Goal: Task Accomplishment & Management: Use online tool/utility

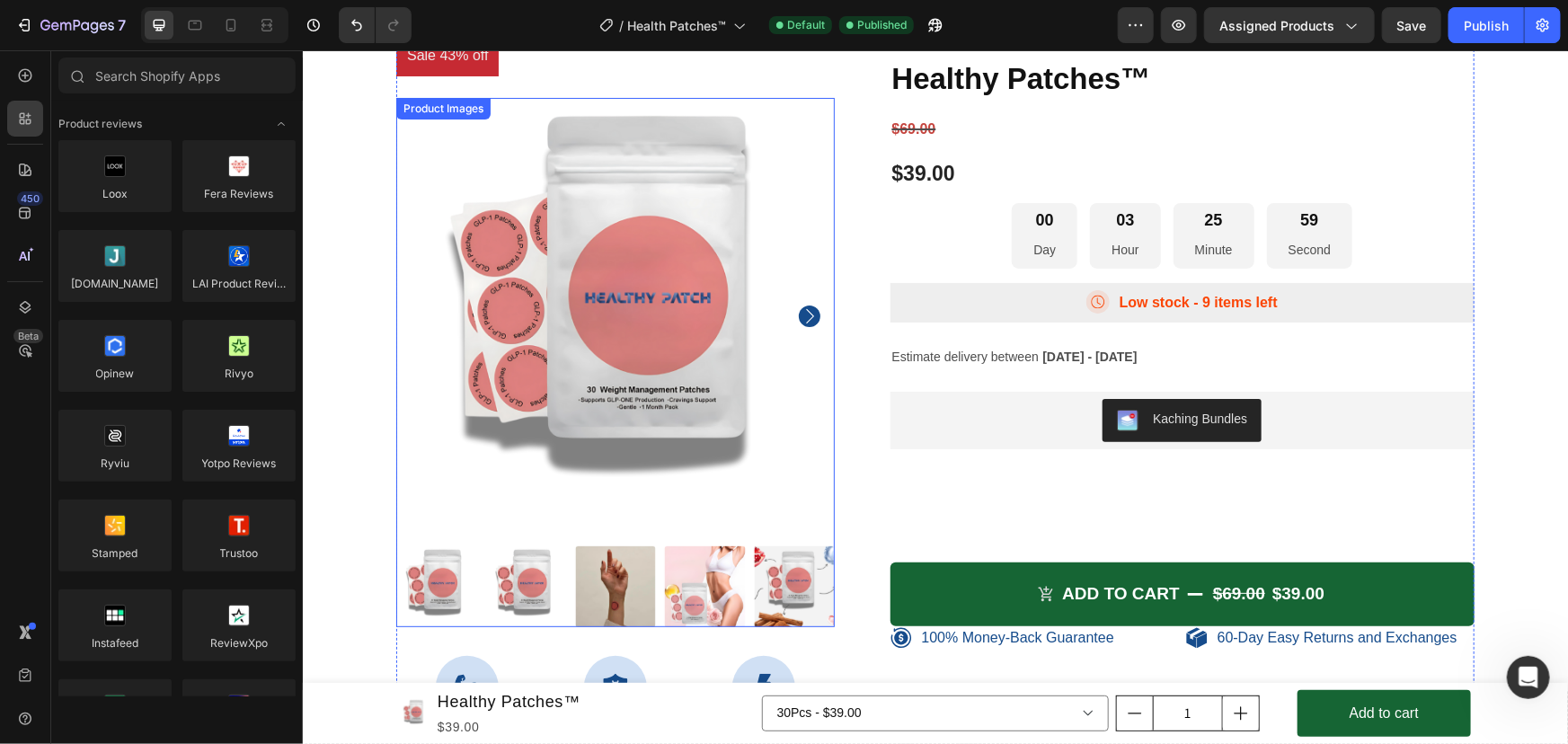
scroll to position [6981, 0]
click at [776, 375] on div "100% Money-Back Guarantee Item List 60-Day Easy Returns Item List Row Sale 43% …" at bounding box center [614, 543] width 438 height 1018
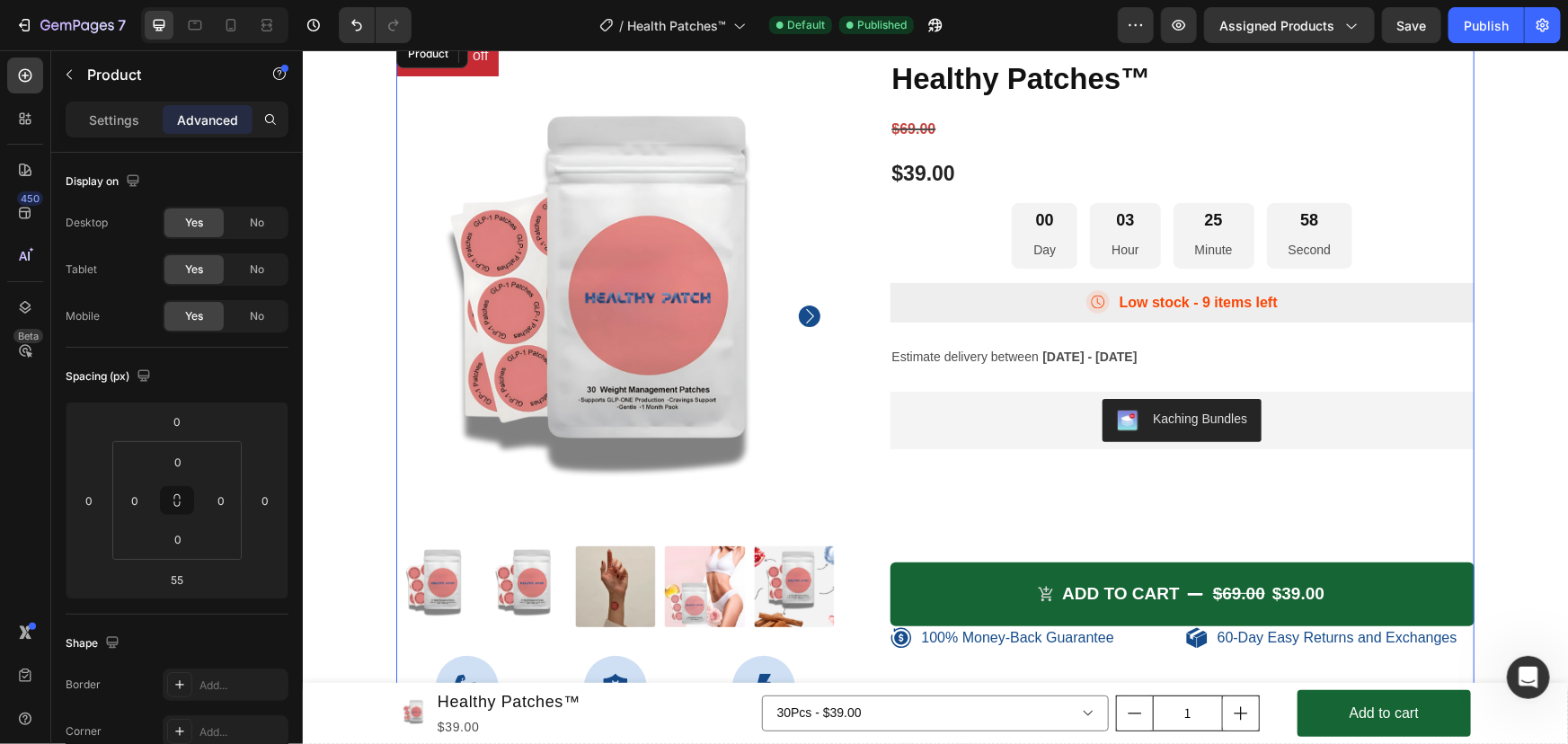
click at [358, 224] on div "100% Money-Back Guarantee Item List 60-Day Easy Returns Item List Row Sale 43% …" at bounding box center [934, 597] width 1238 height 1125
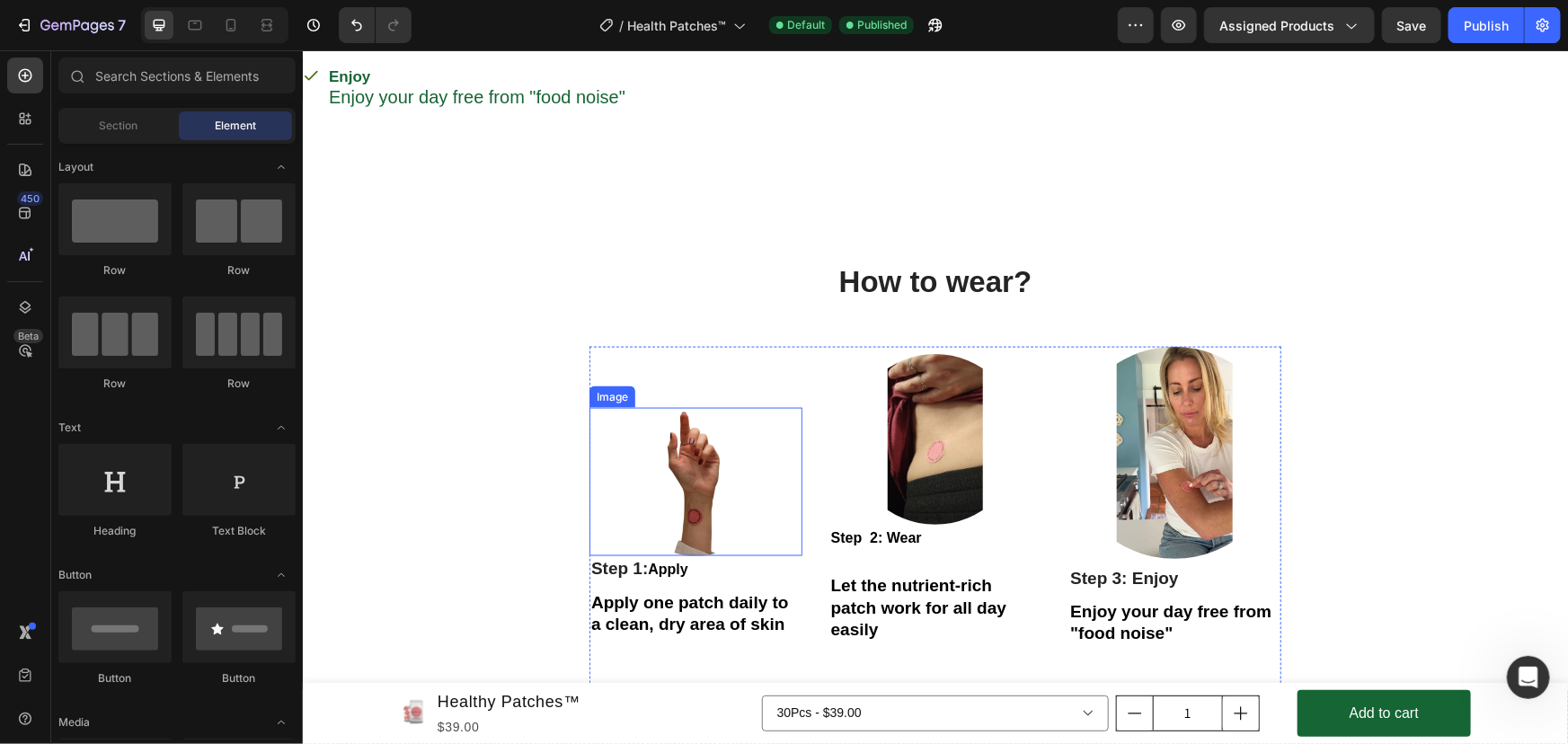
click at [700, 407] on img at bounding box center [695, 481] width 149 height 149
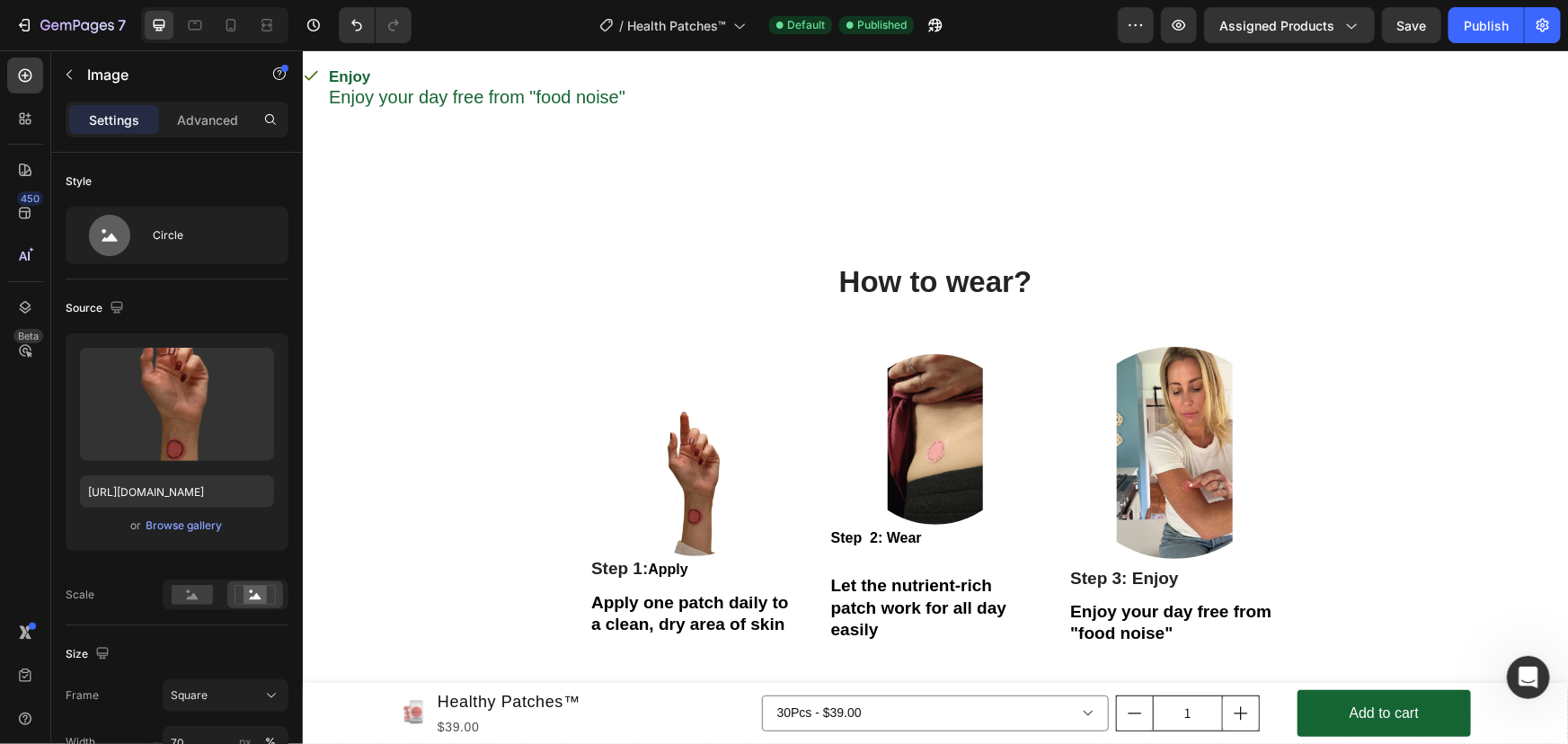
scroll to position [4361, 0]
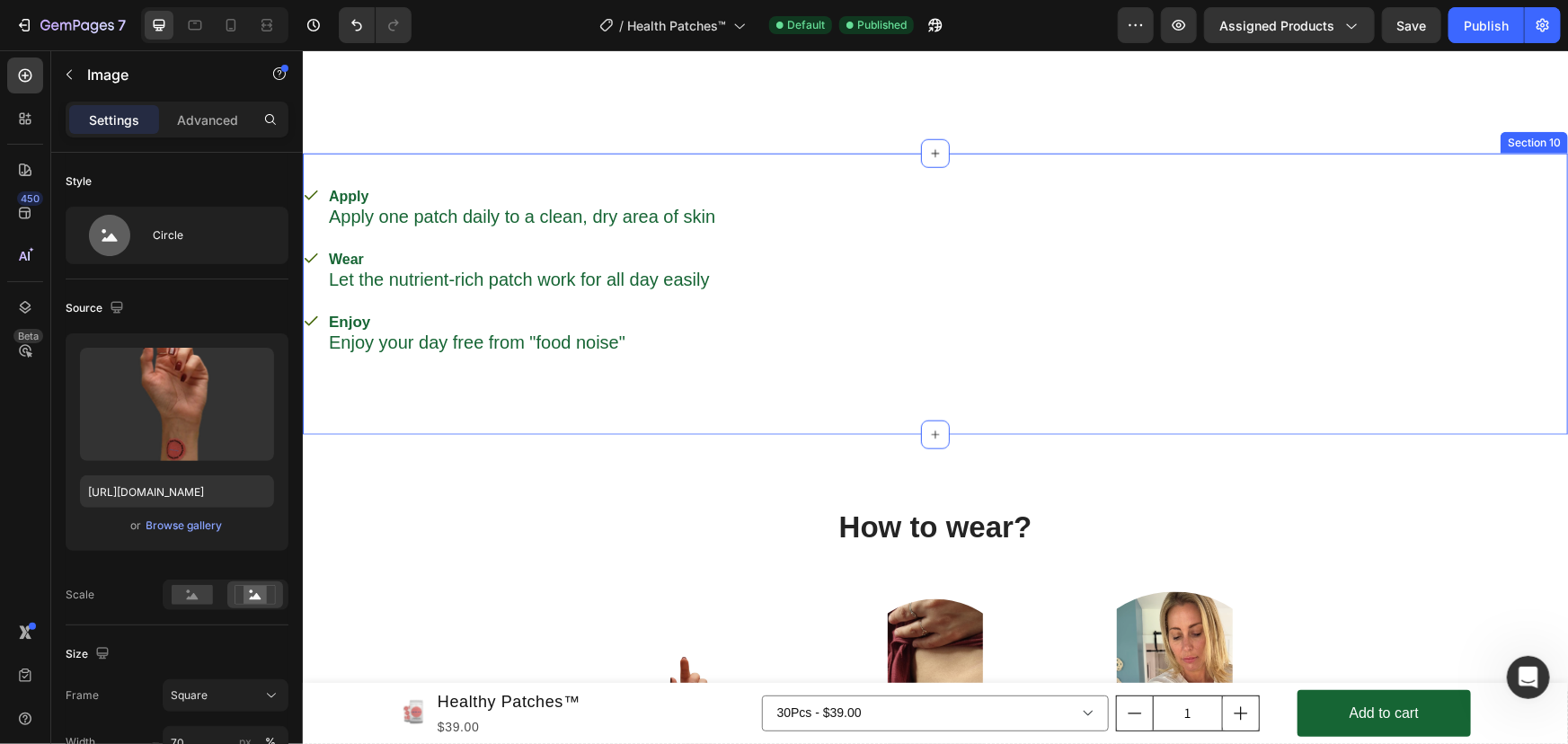
click at [825, 170] on div "Apply Apply one patch daily to a clean, dry area of skin Wear Let the nutrient-…" at bounding box center [934, 293] width 1265 height 282
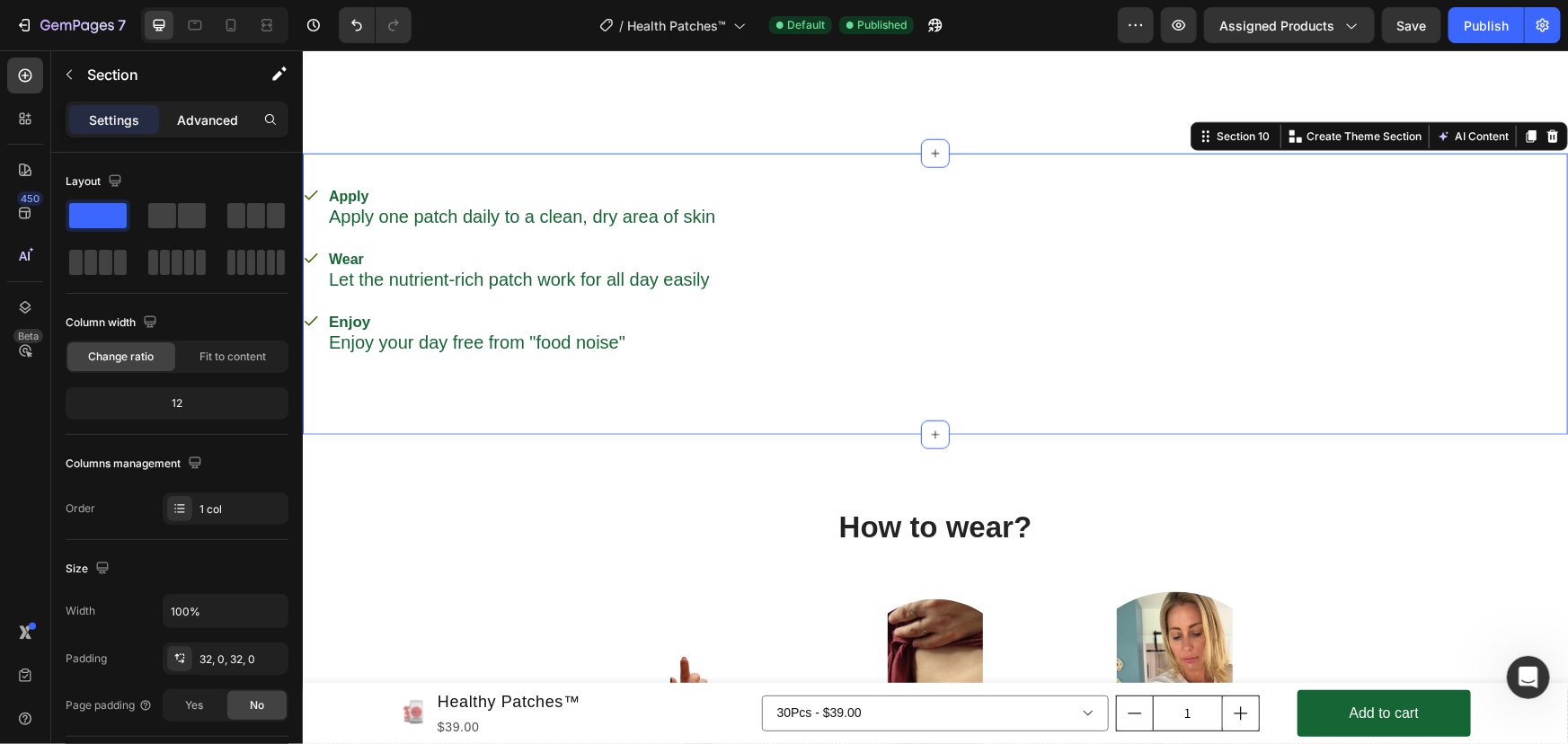
click at [214, 113] on p "Advanced" at bounding box center [208, 120] width 62 height 19
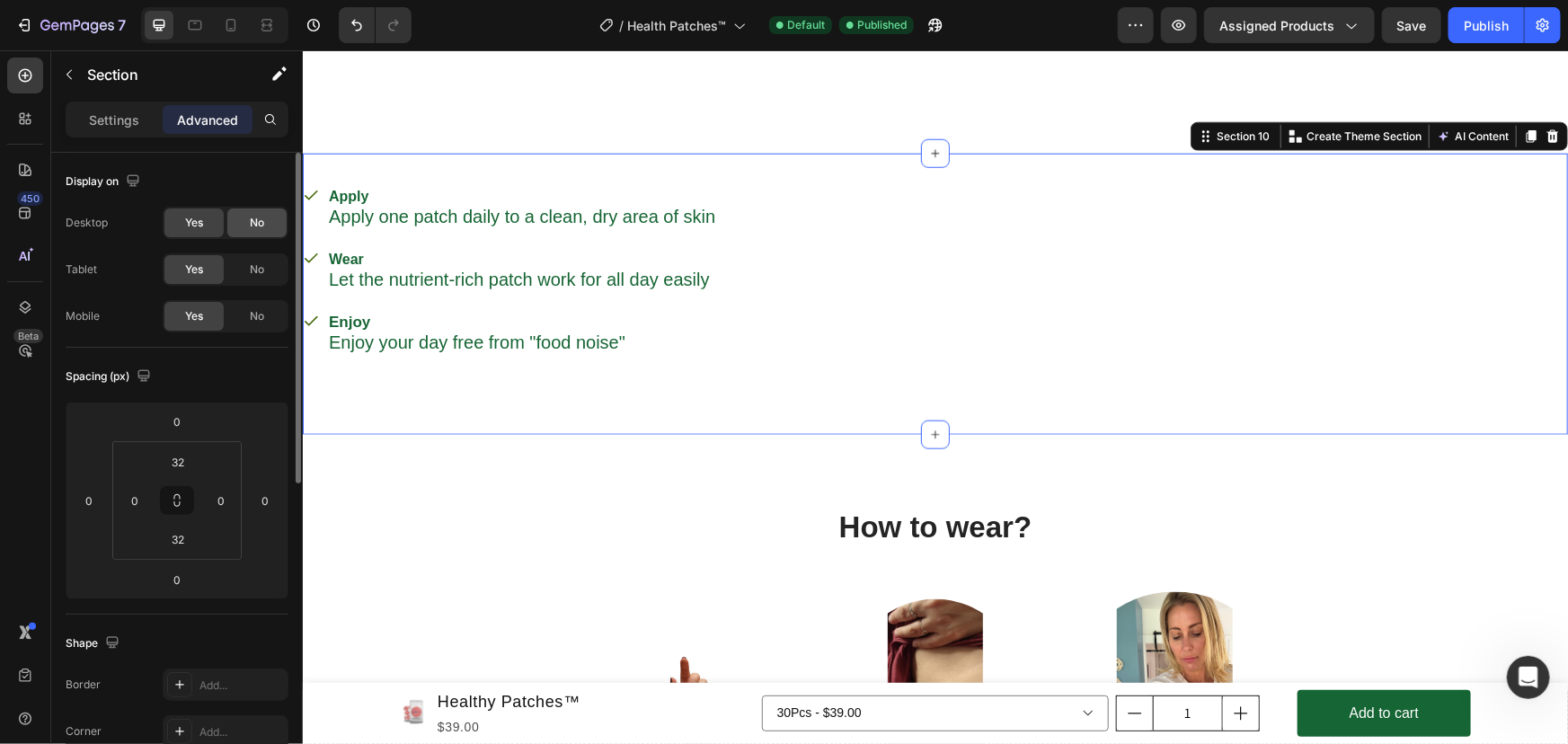
click at [243, 216] on div "No" at bounding box center [257, 223] width 60 height 29
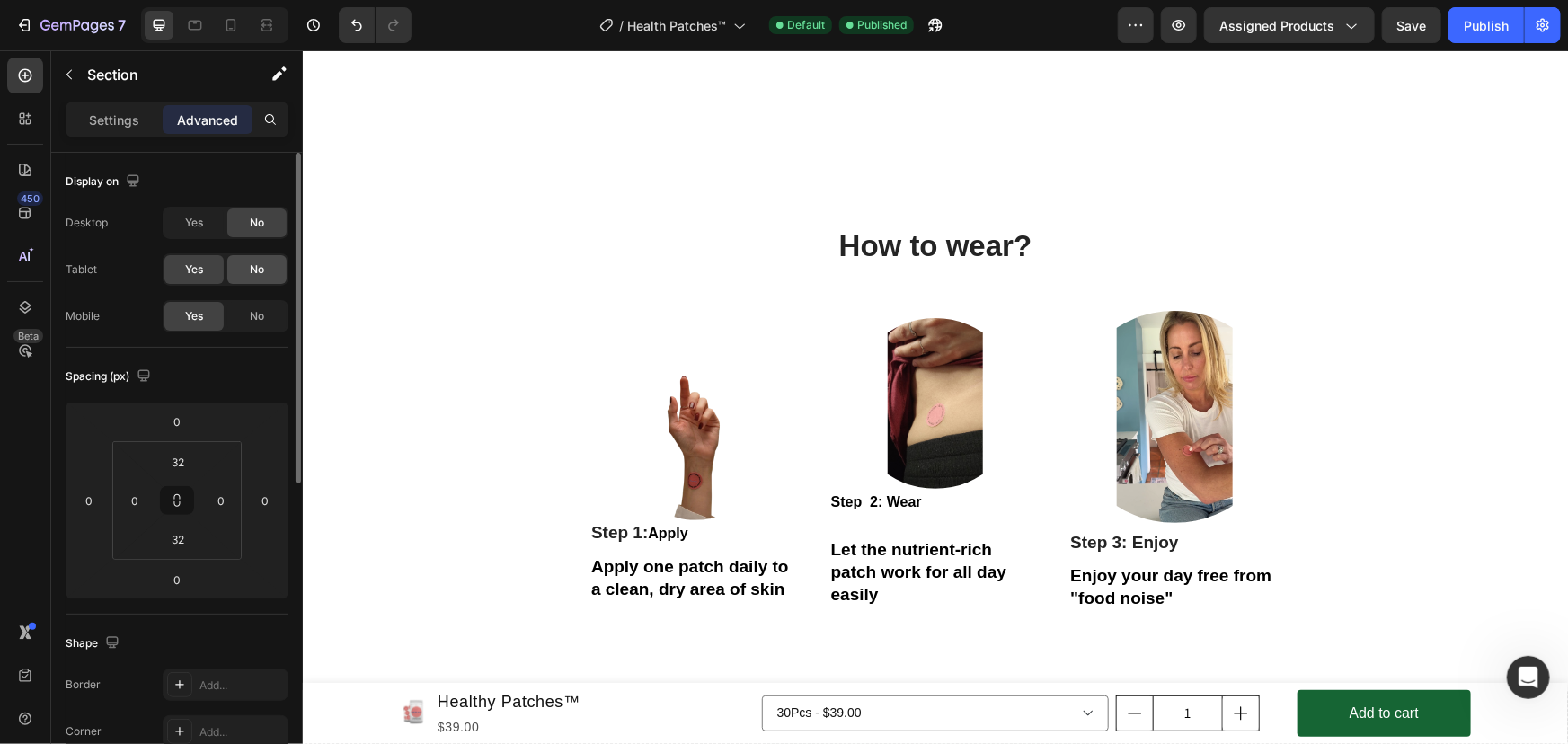
click at [259, 264] on span "No" at bounding box center [257, 269] width 14 height 16
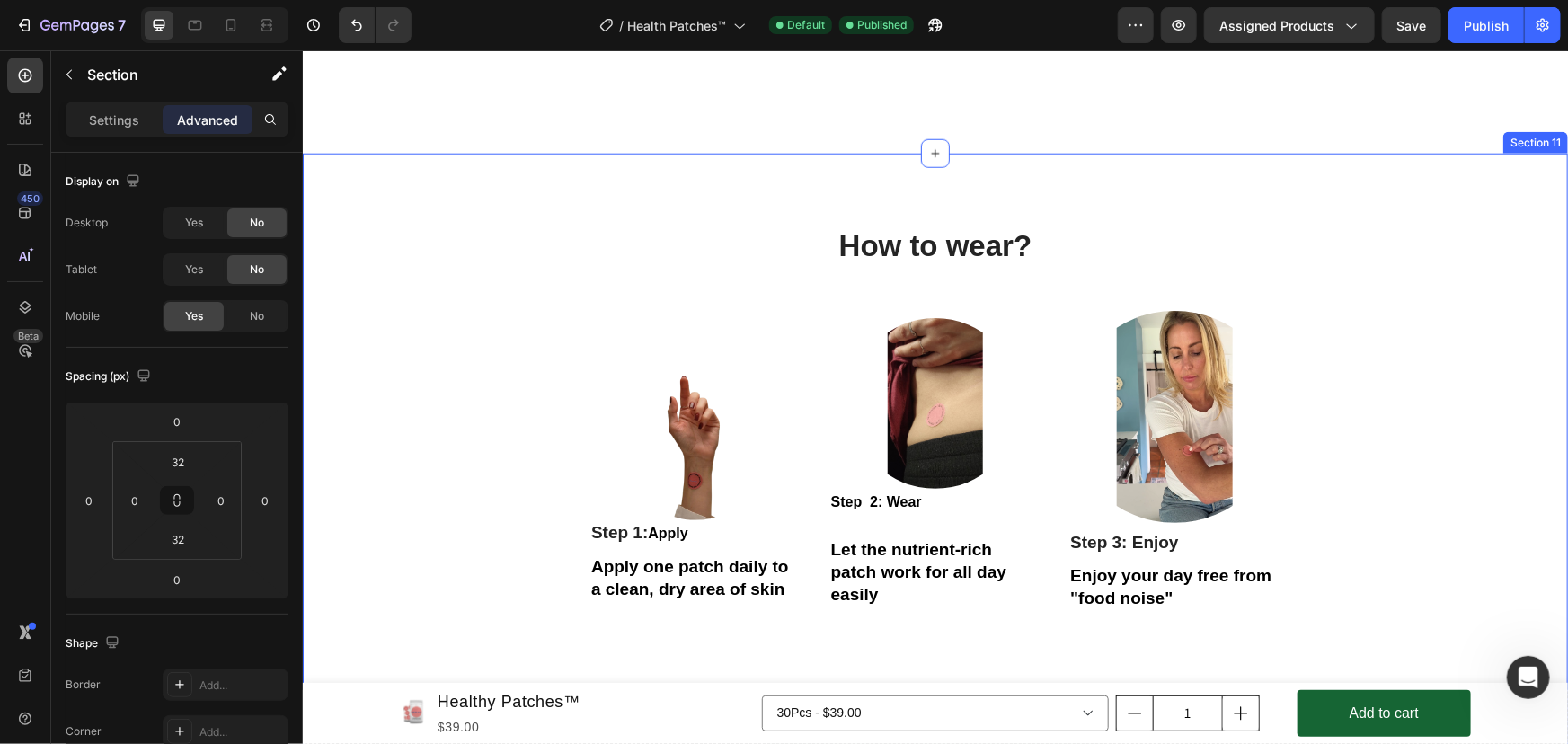
click at [390, 421] on div "How to wear? Heading Row Image Step 1: Apply Text Block Apply one patch daily t…" at bounding box center [934, 519] width 1238 height 588
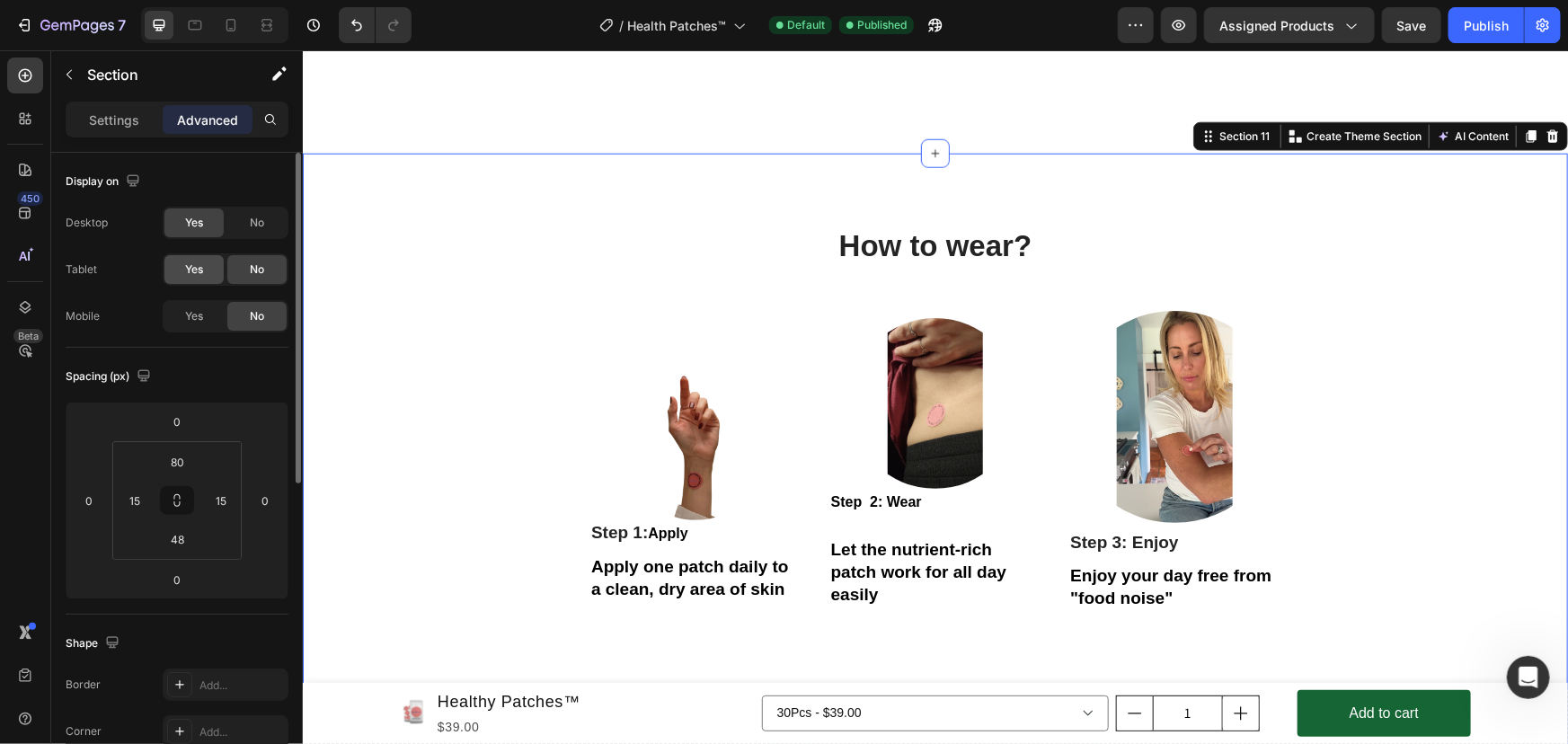
click at [212, 268] on div "Yes" at bounding box center [194, 269] width 60 height 29
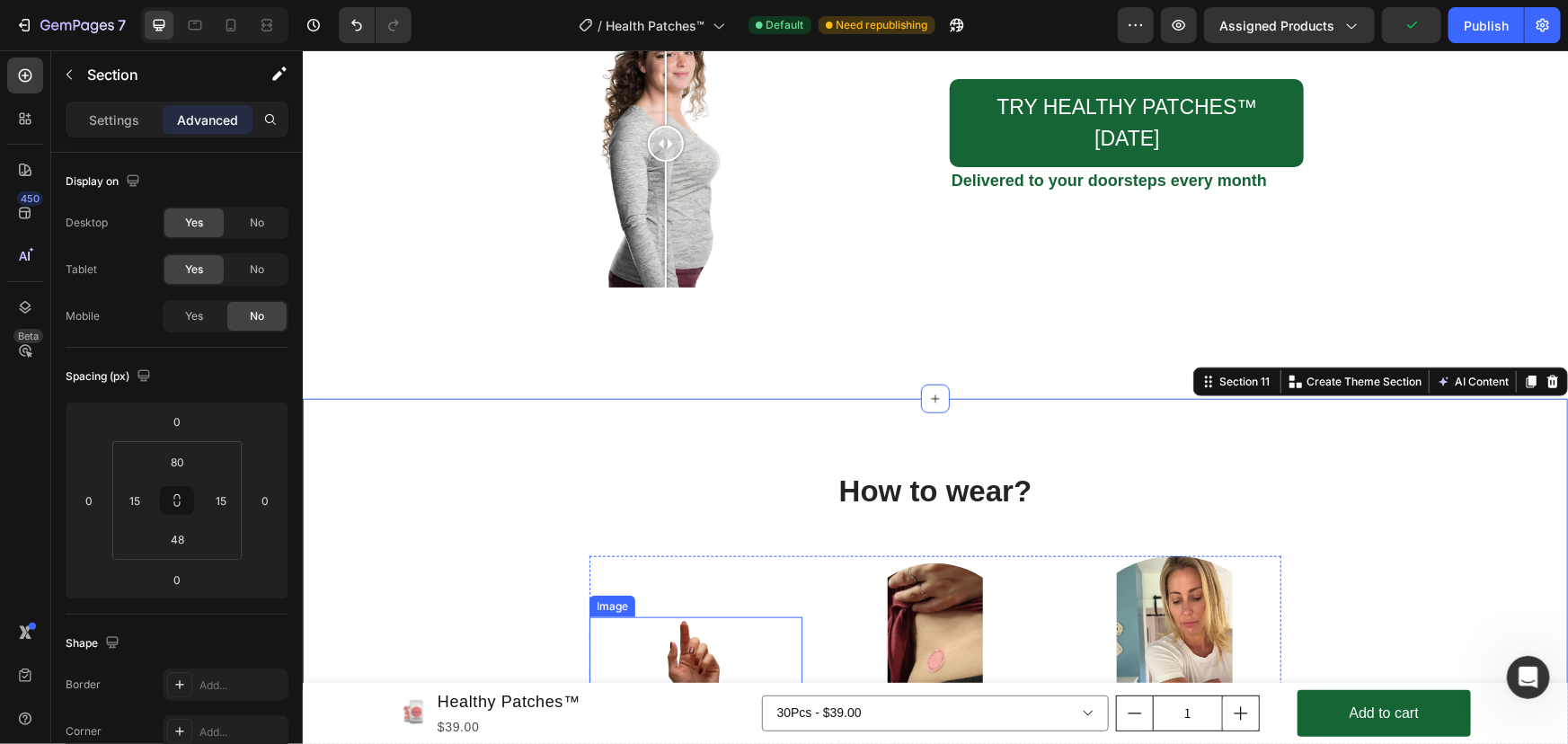
scroll to position [3872, 0]
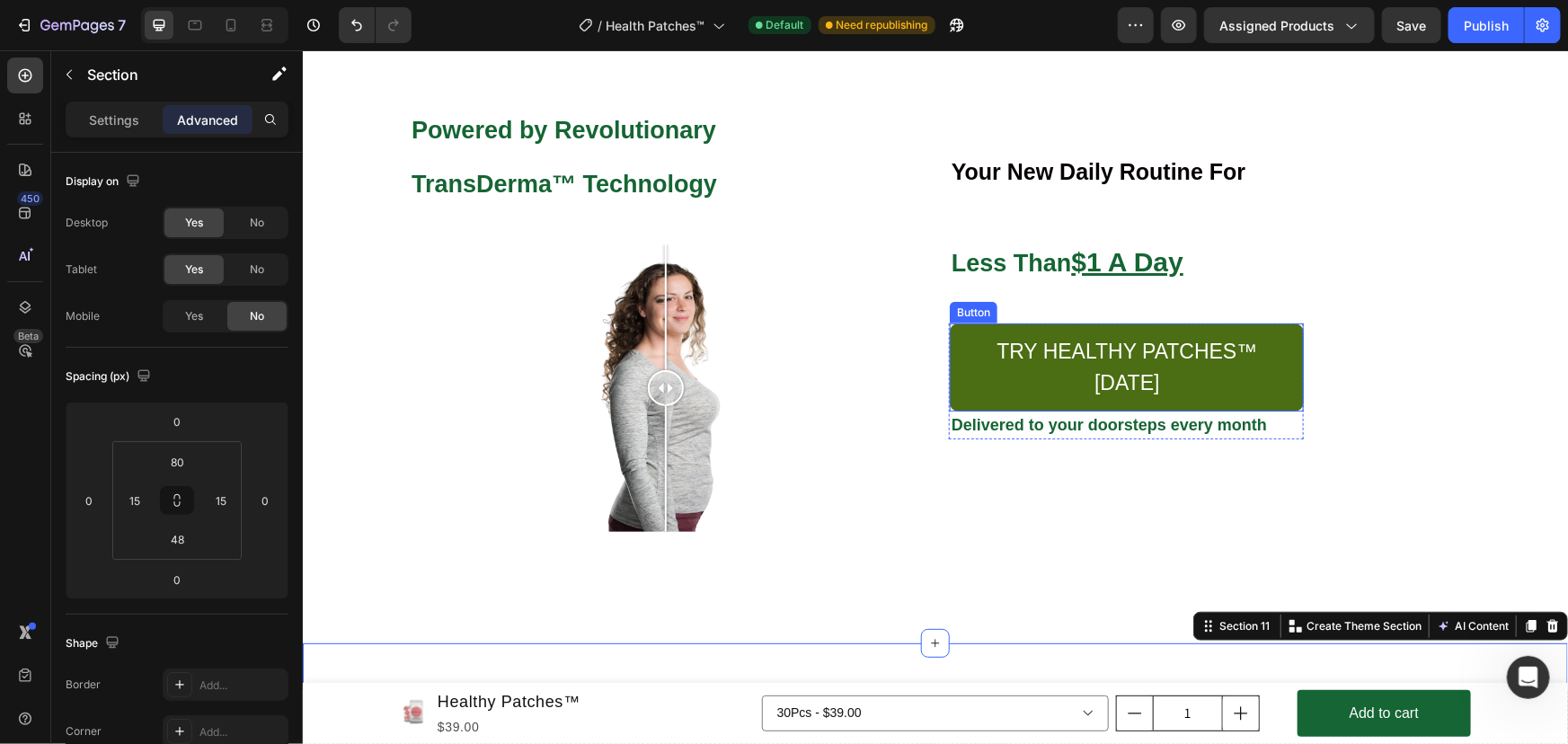
click at [957, 360] on link "TRY HEALTHY PATCHES™ [DATE]" at bounding box center [1126, 367] width 354 height 88
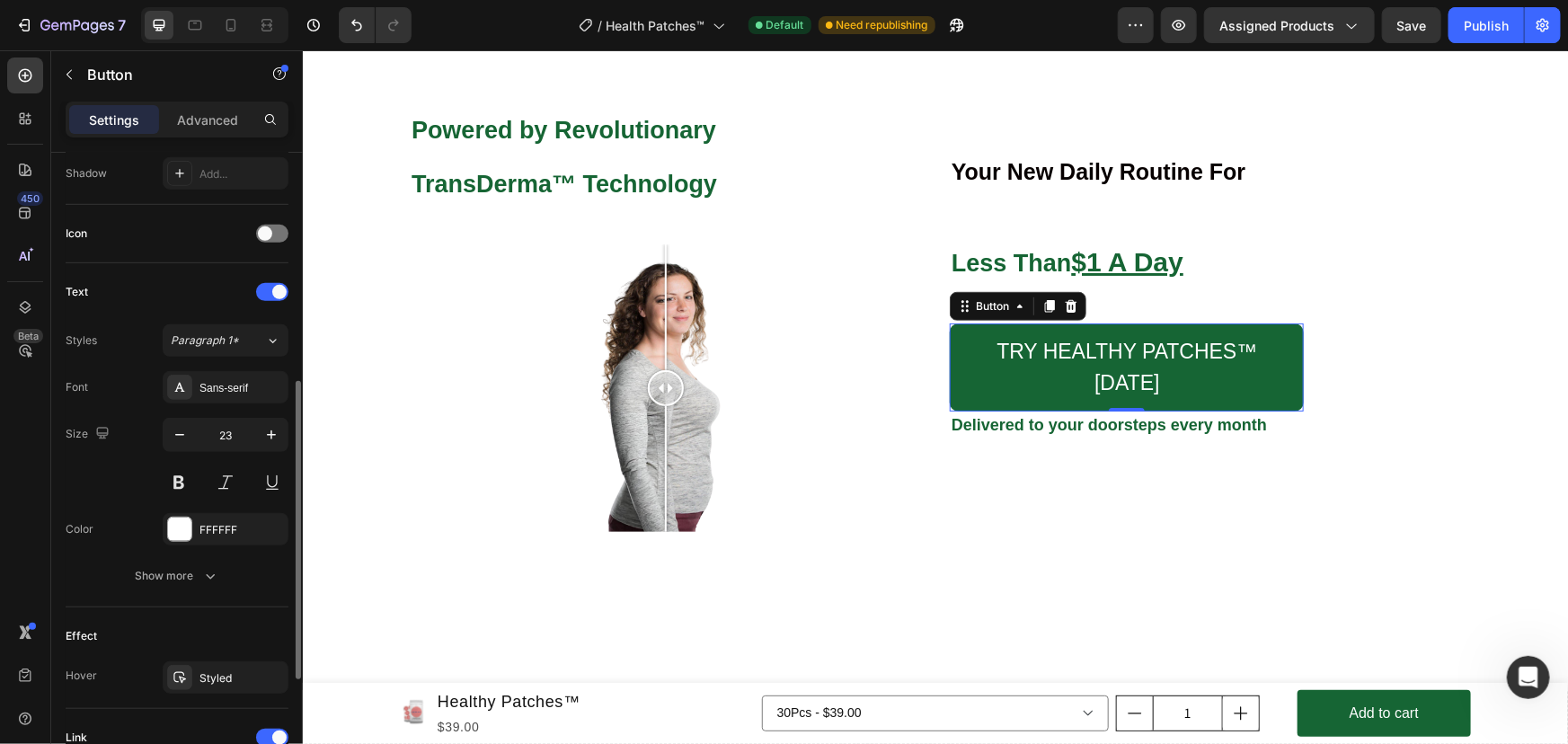
scroll to position [736, 0]
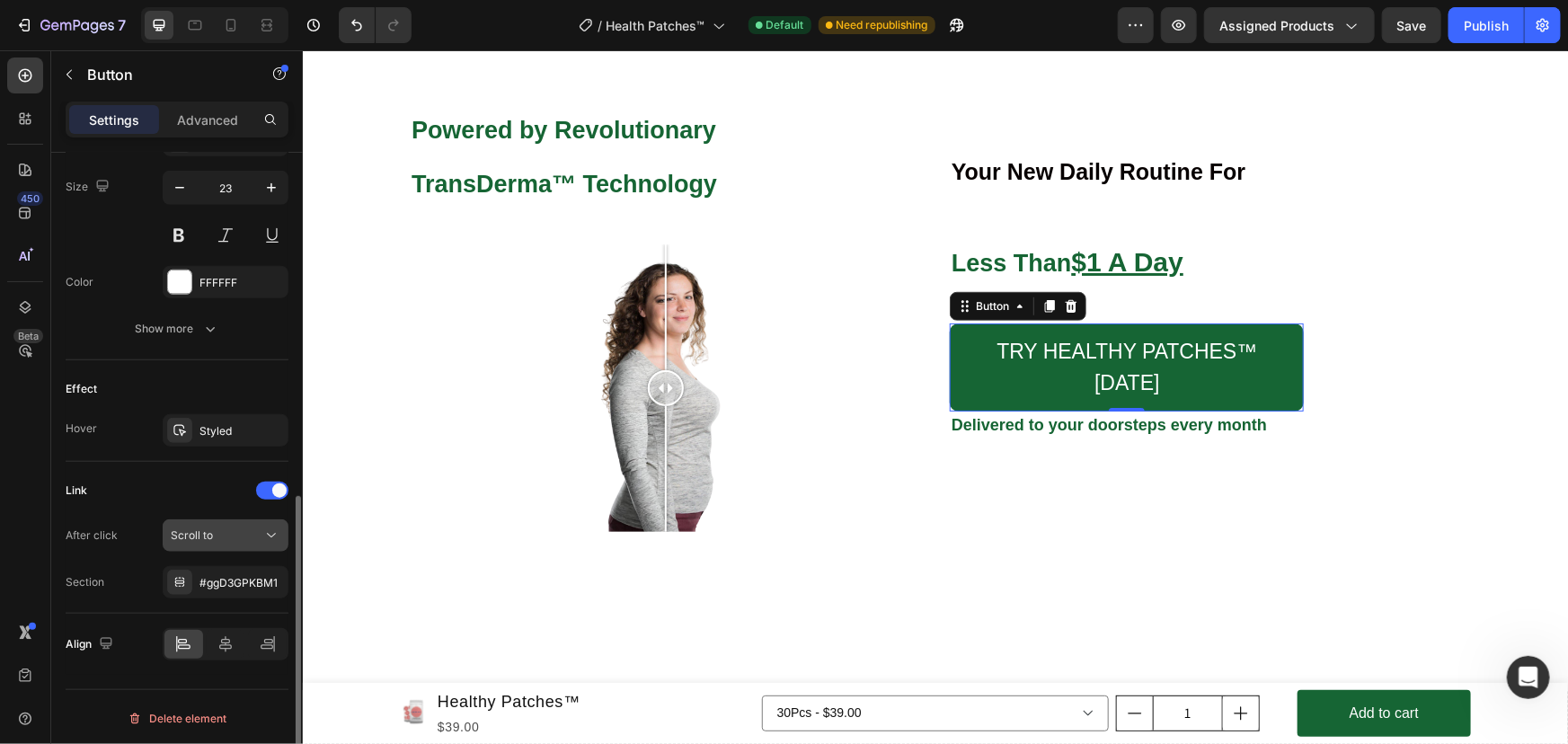
click at [261, 533] on div "Scroll to" at bounding box center [216, 535] width 91 height 16
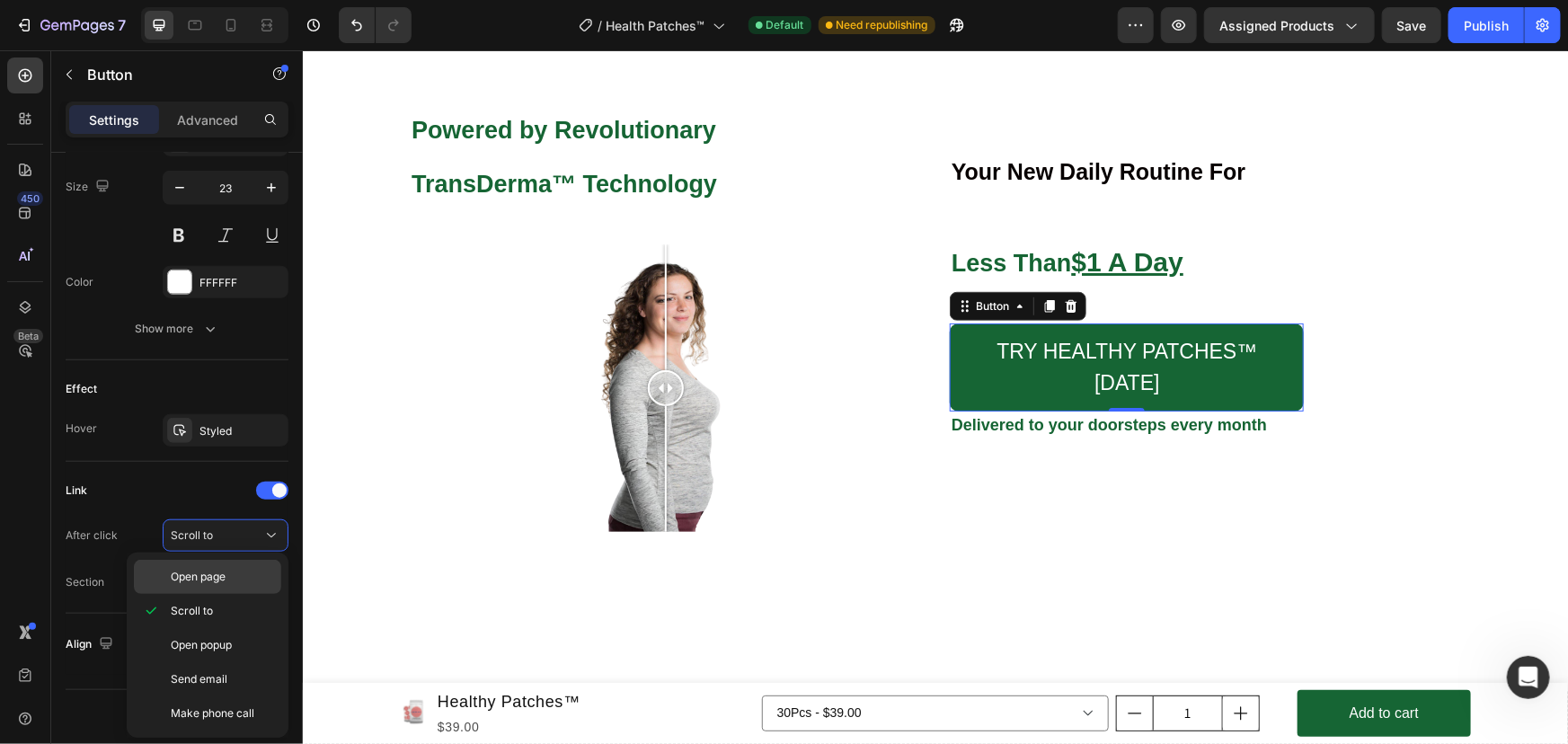
click at [238, 575] on p "Open page" at bounding box center [222, 577] width 103 height 16
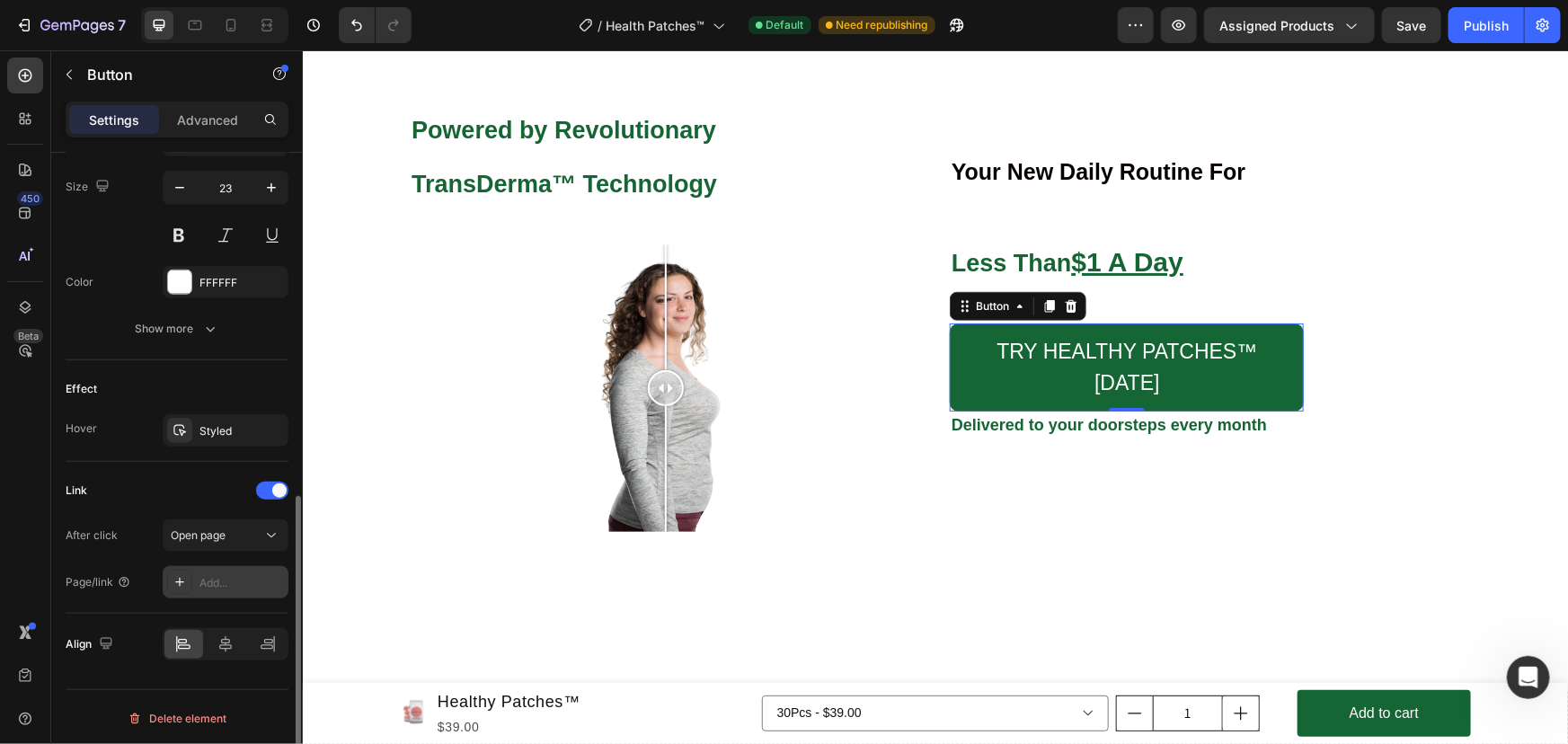
click at [238, 585] on div "Add..." at bounding box center [242, 583] width 85 height 16
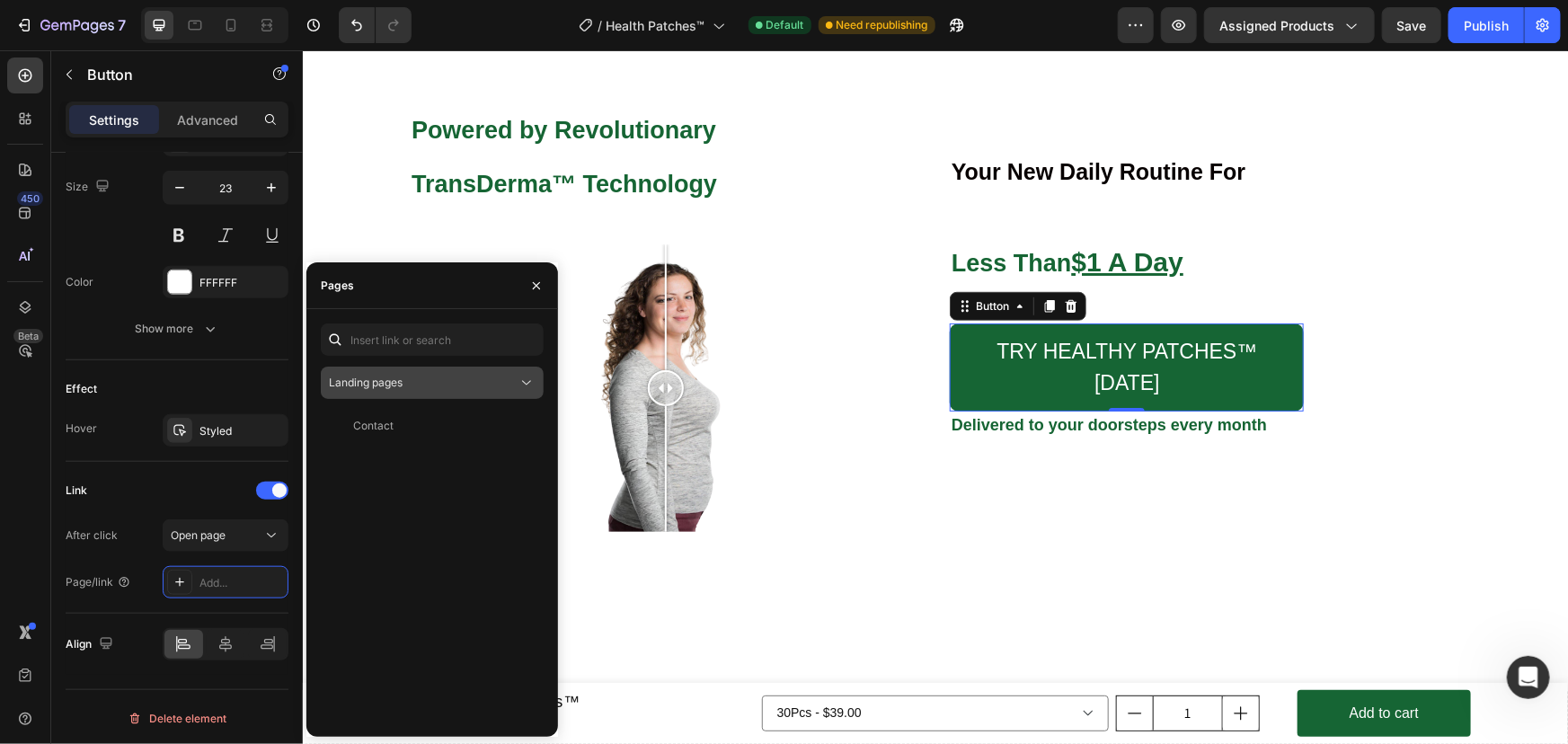
click at [448, 387] on div "Landing pages" at bounding box center [423, 383] width 188 height 16
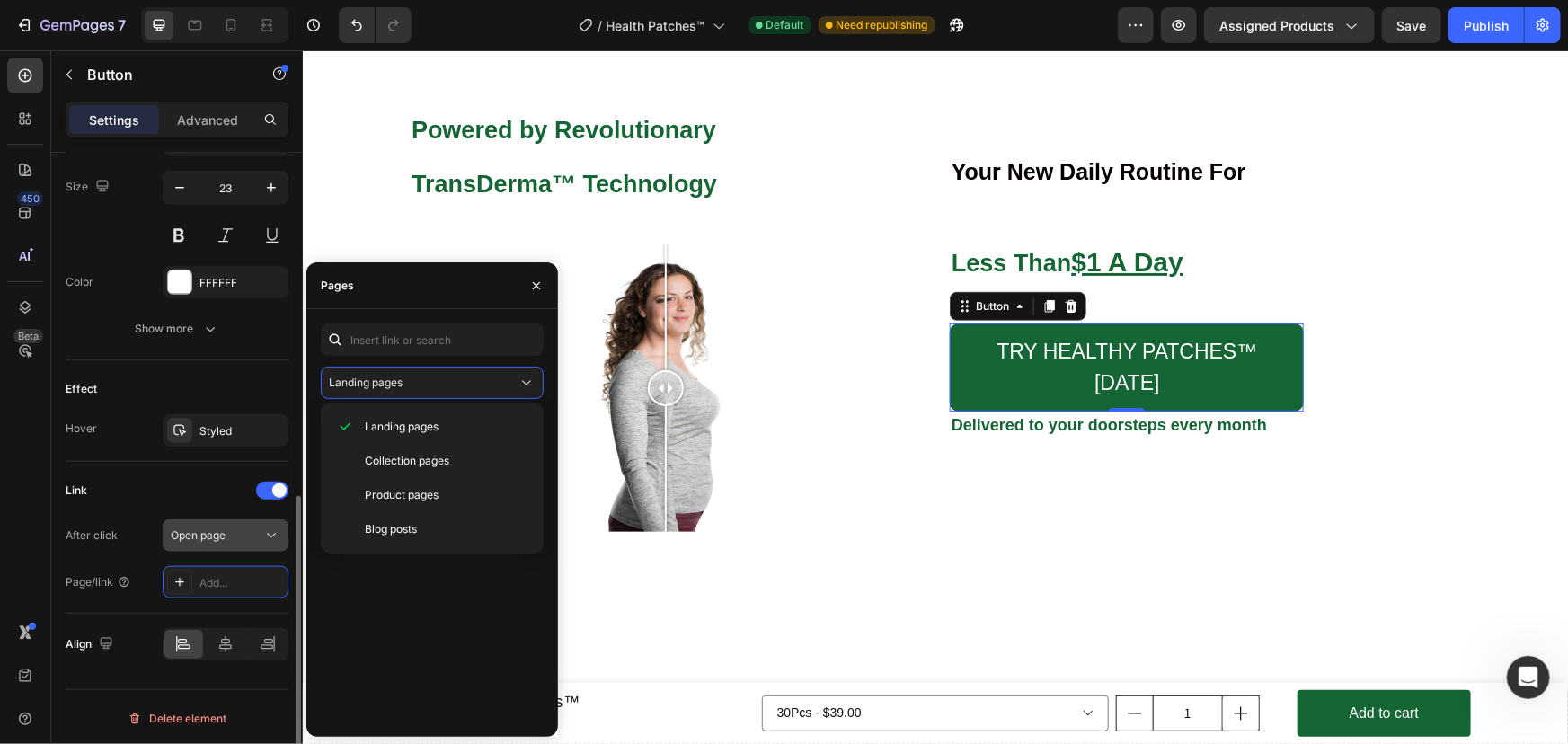
click at [252, 528] on div "Open page" at bounding box center [216, 535] width 91 height 16
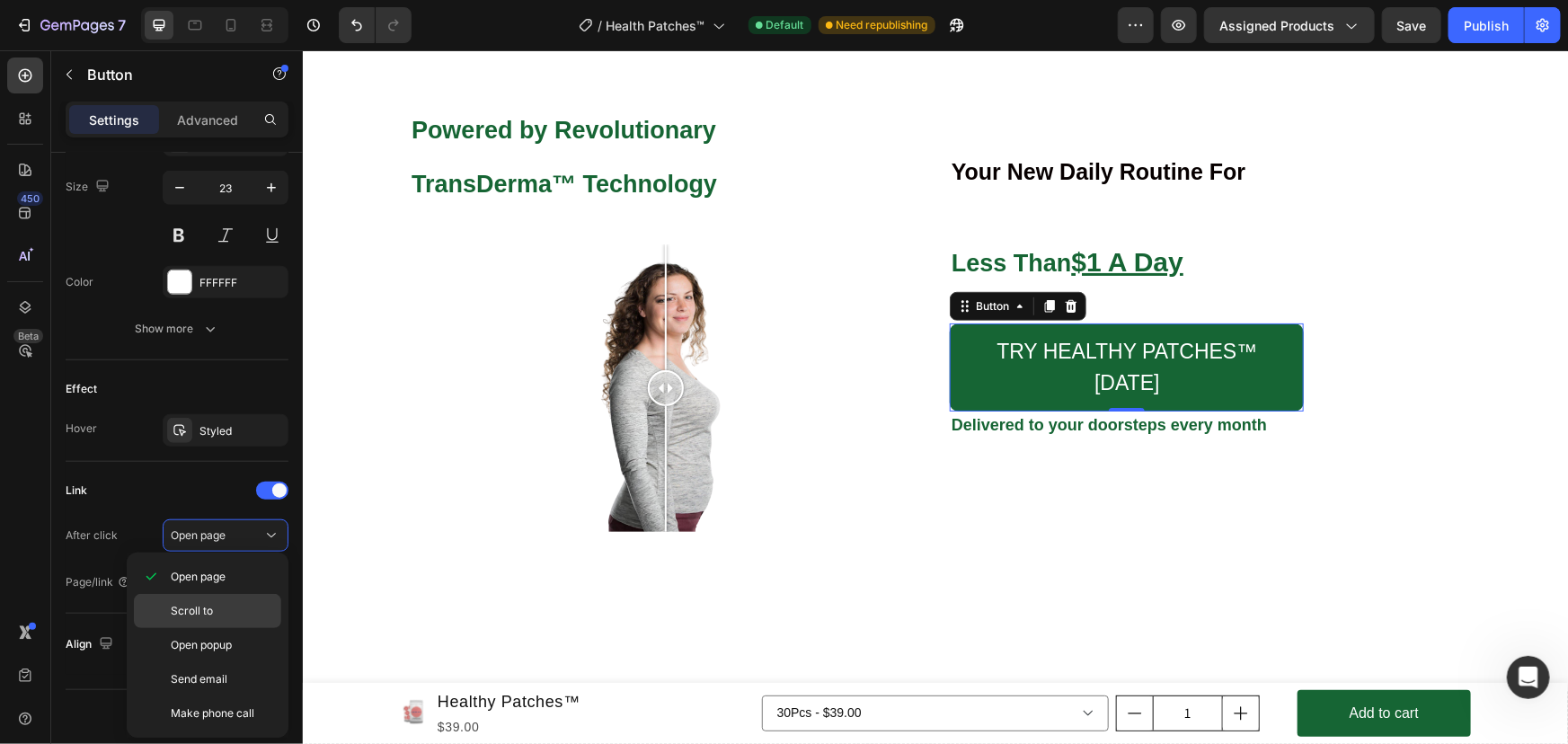
click at [261, 628] on div "Scroll to" at bounding box center [207, 645] width 147 height 35
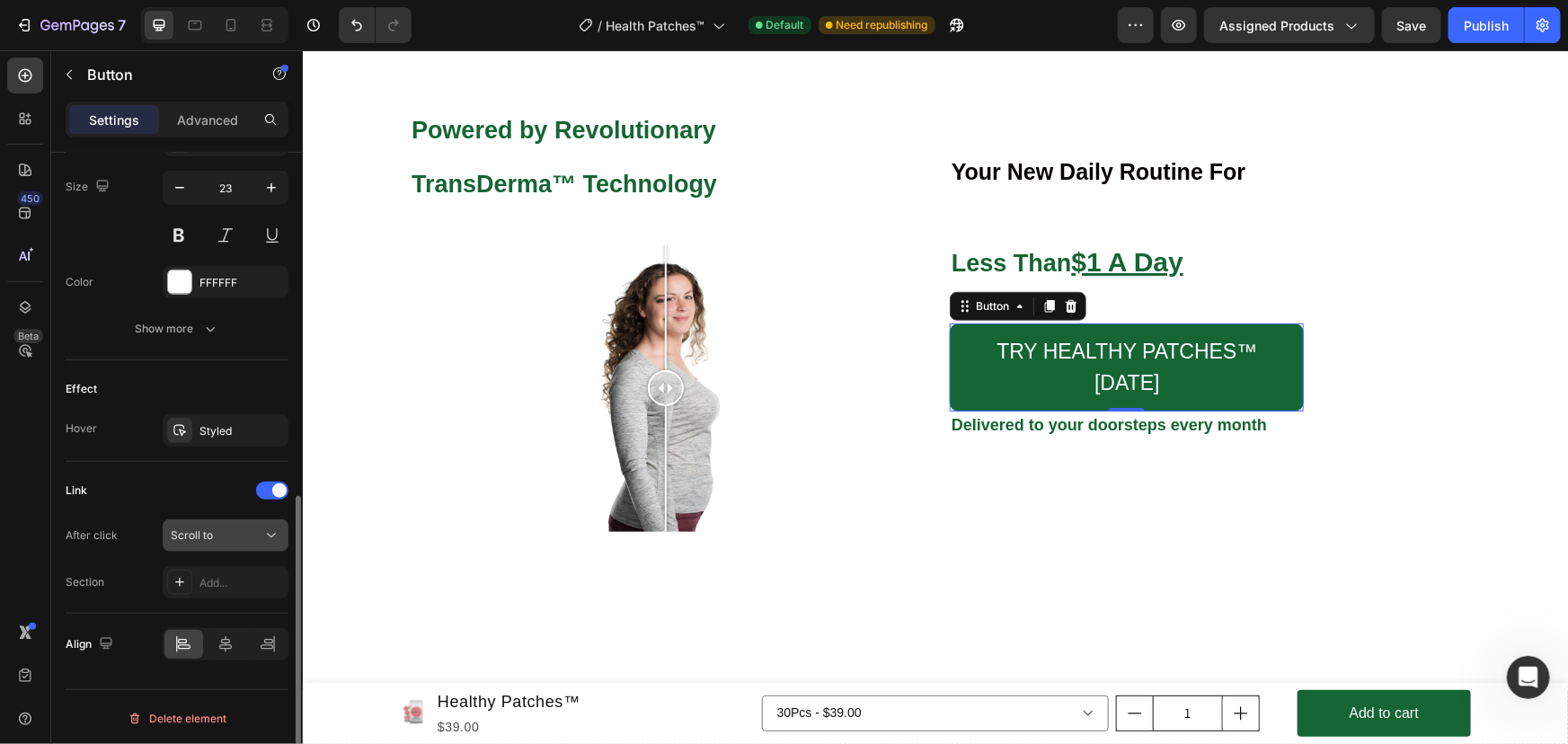
click at [240, 537] on div "Scroll to" at bounding box center [216, 535] width 91 height 16
click at [213, 488] on div "Link" at bounding box center [177, 490] width 223 height 29
click at [229, 571] on div "Add..." at bounding box center [225, 583] width 126 height 33
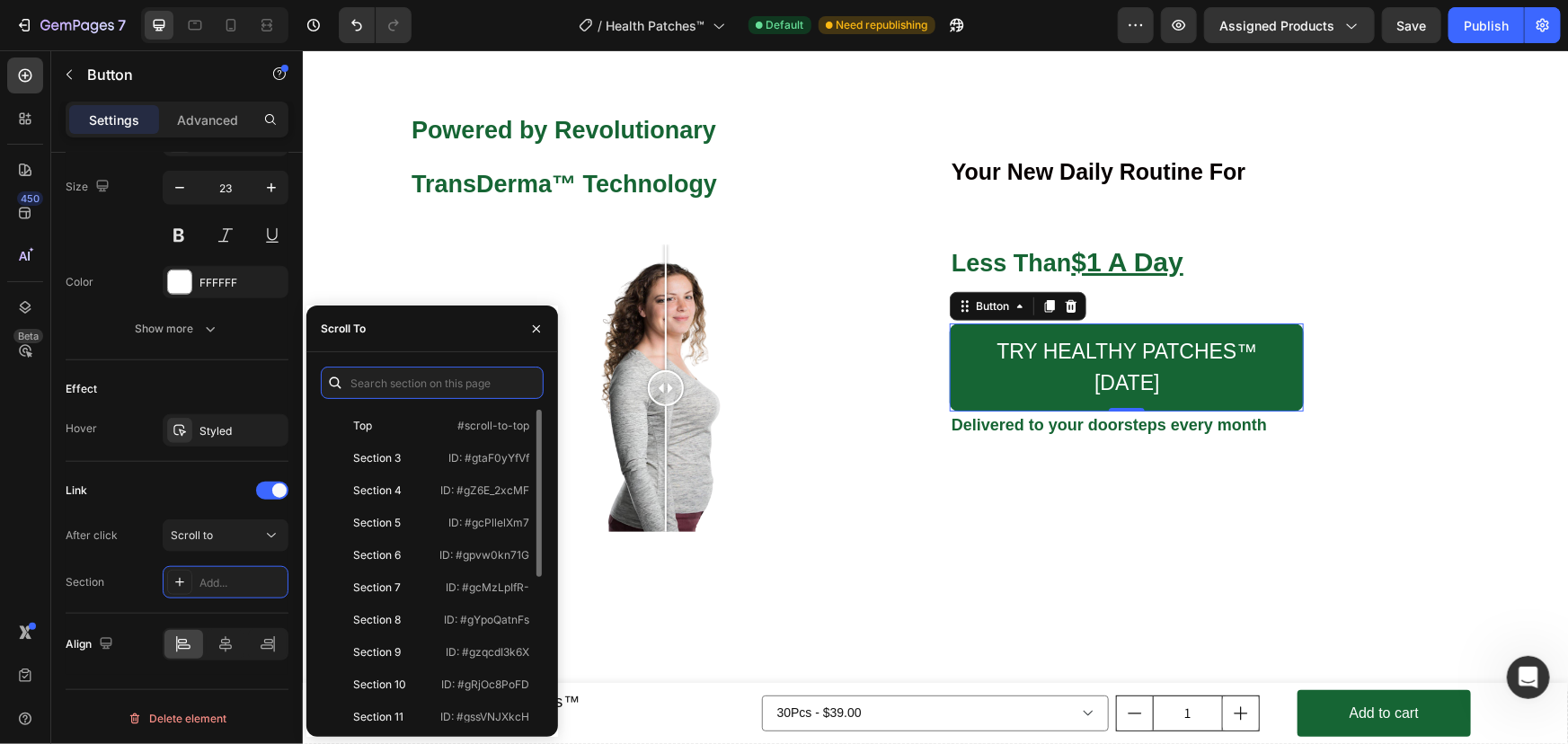
scroll to position [269, 0]
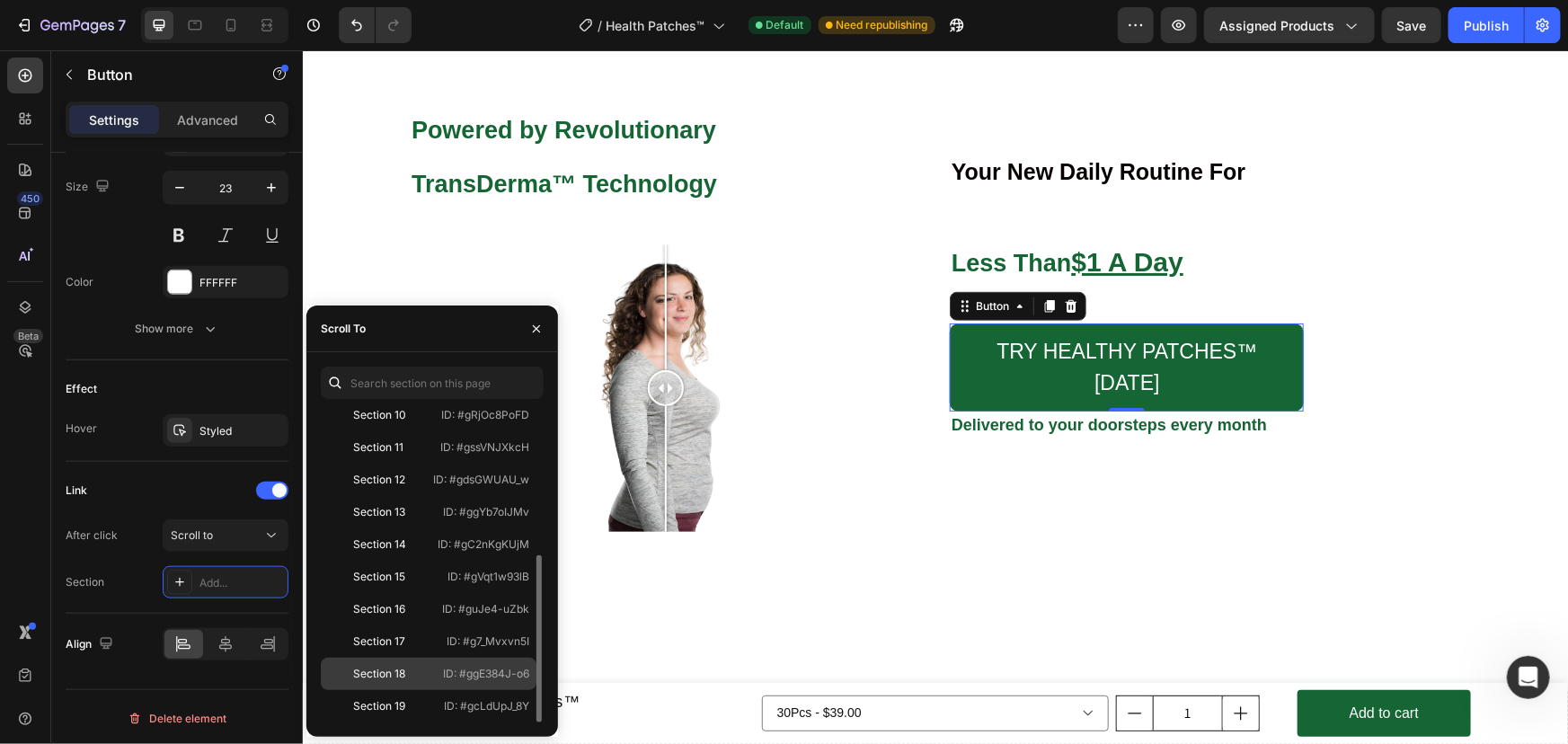
click at [404, 669] on div "Section 18" at bounding box center [379, 674] width 52 height 16
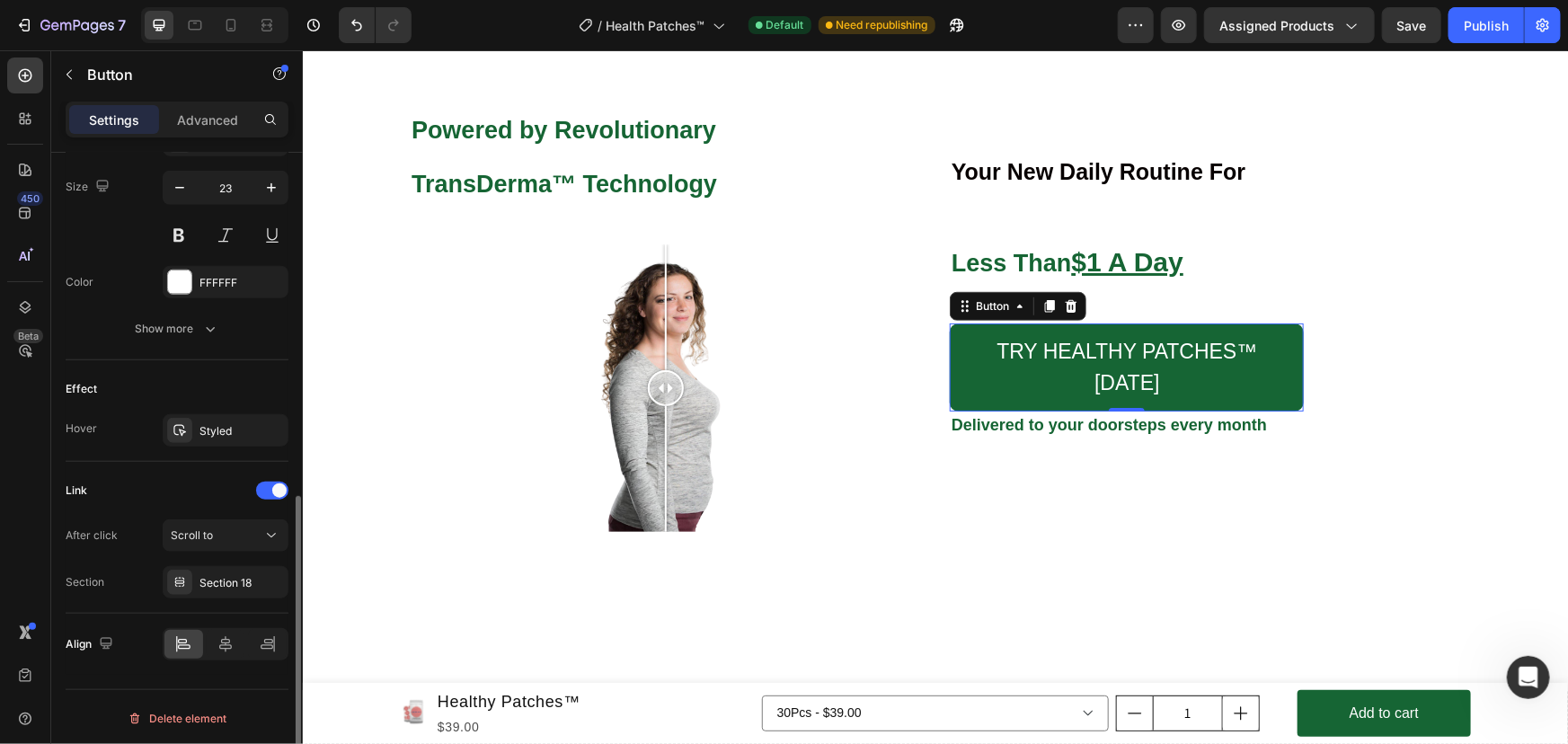
click at [226, 487] on div "Link" at bounding box center [177, 490] width 223 height 29
click at [243, 537] on div "Scroll to" at bounding box center [216, 535] width 91 height 16
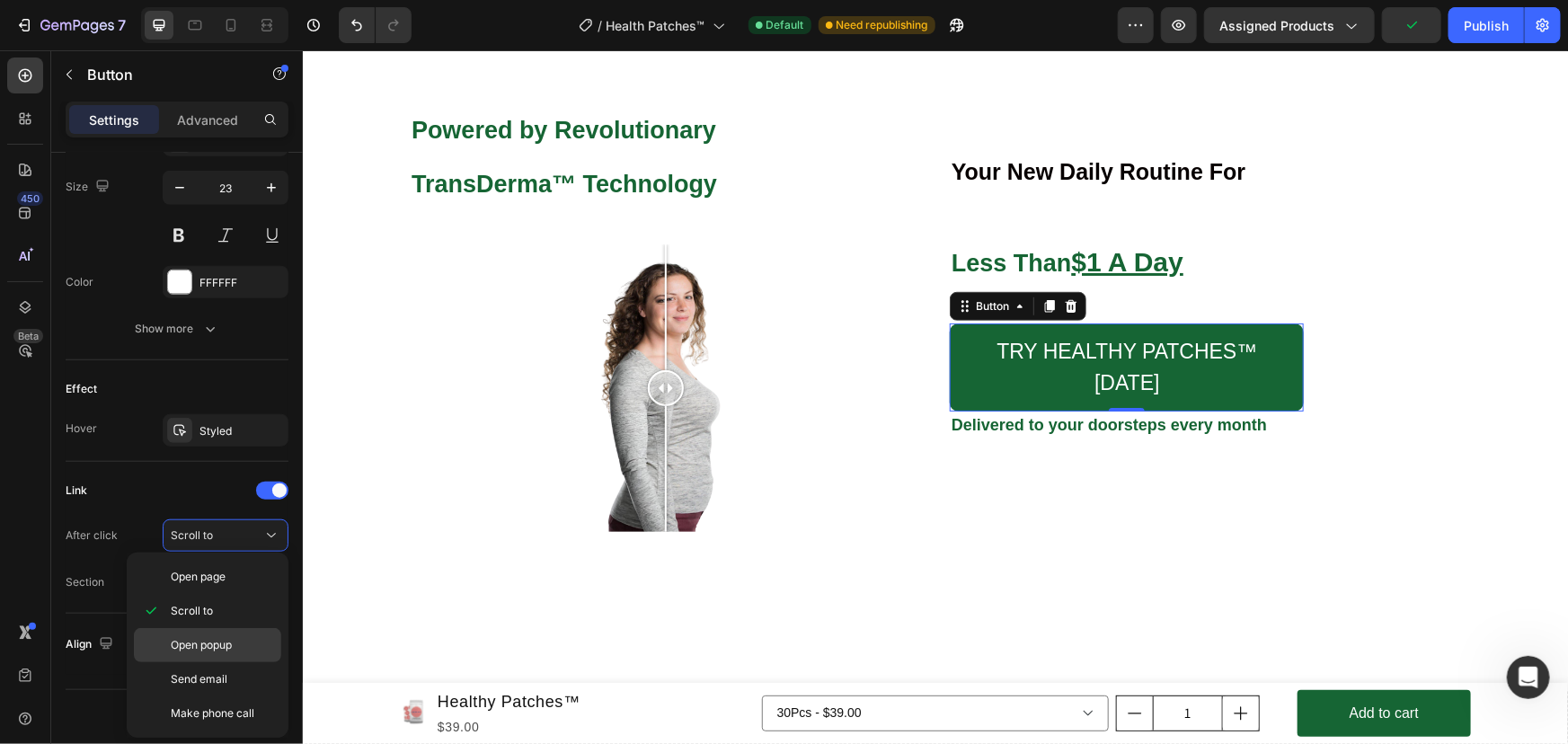
click at [248, 646] on p "Open popup" at bounding box center [222, 645] width 103 height 16
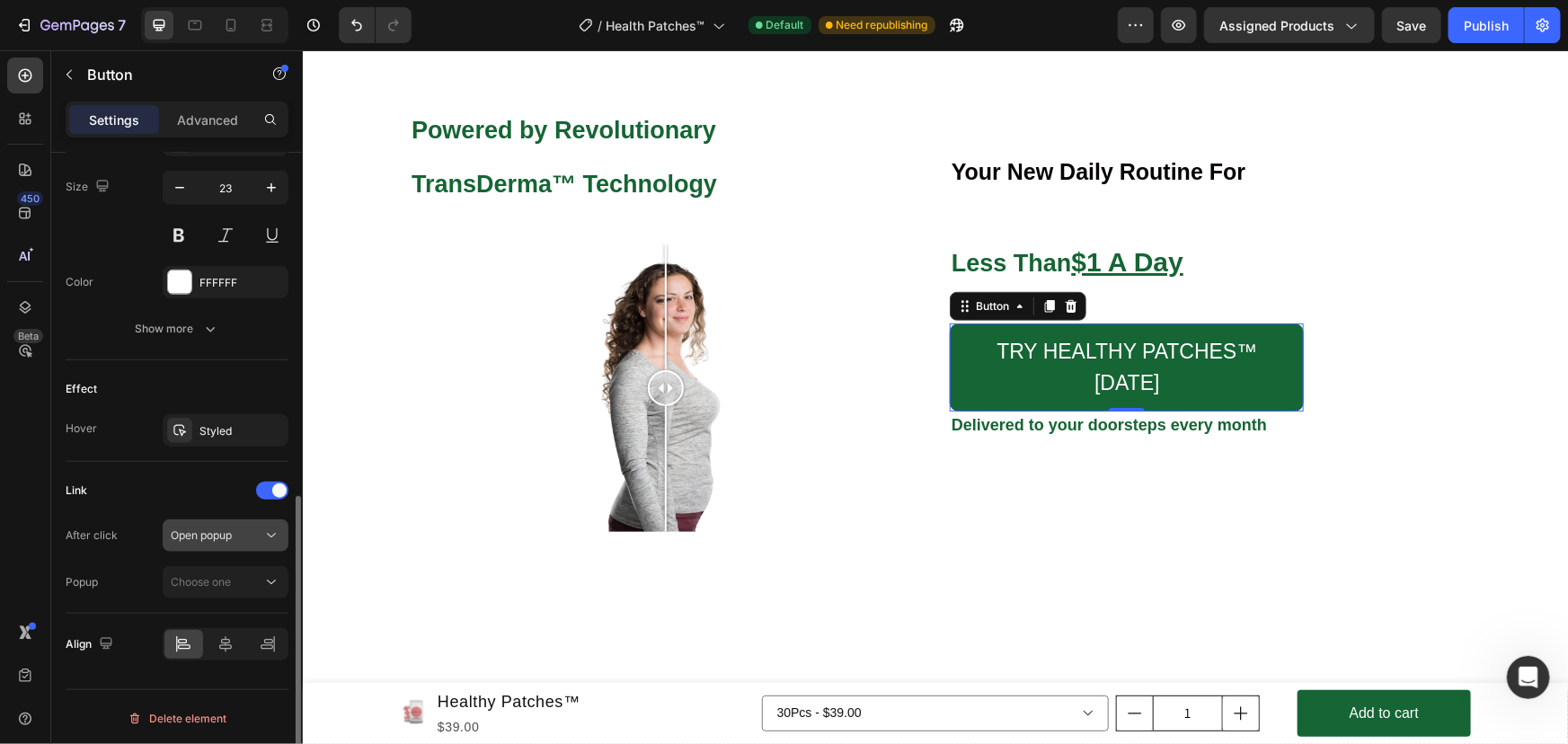
click at [236, 528] on div "Open popup" at bounding box center [216, 535] width 91 height 16
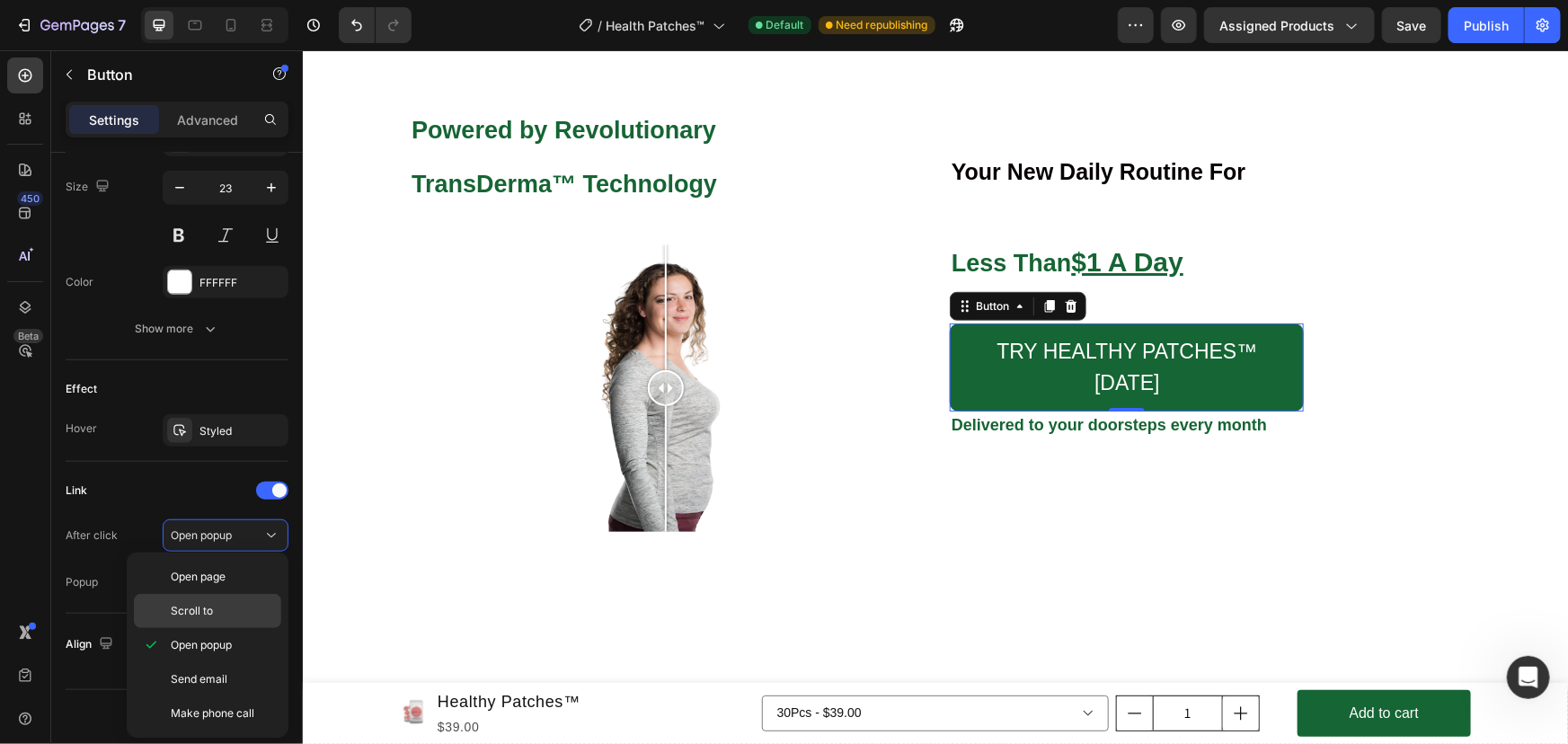
click at [238, 609] on p "Scroll to" at bounding box center [222, 610] width 103 height 16
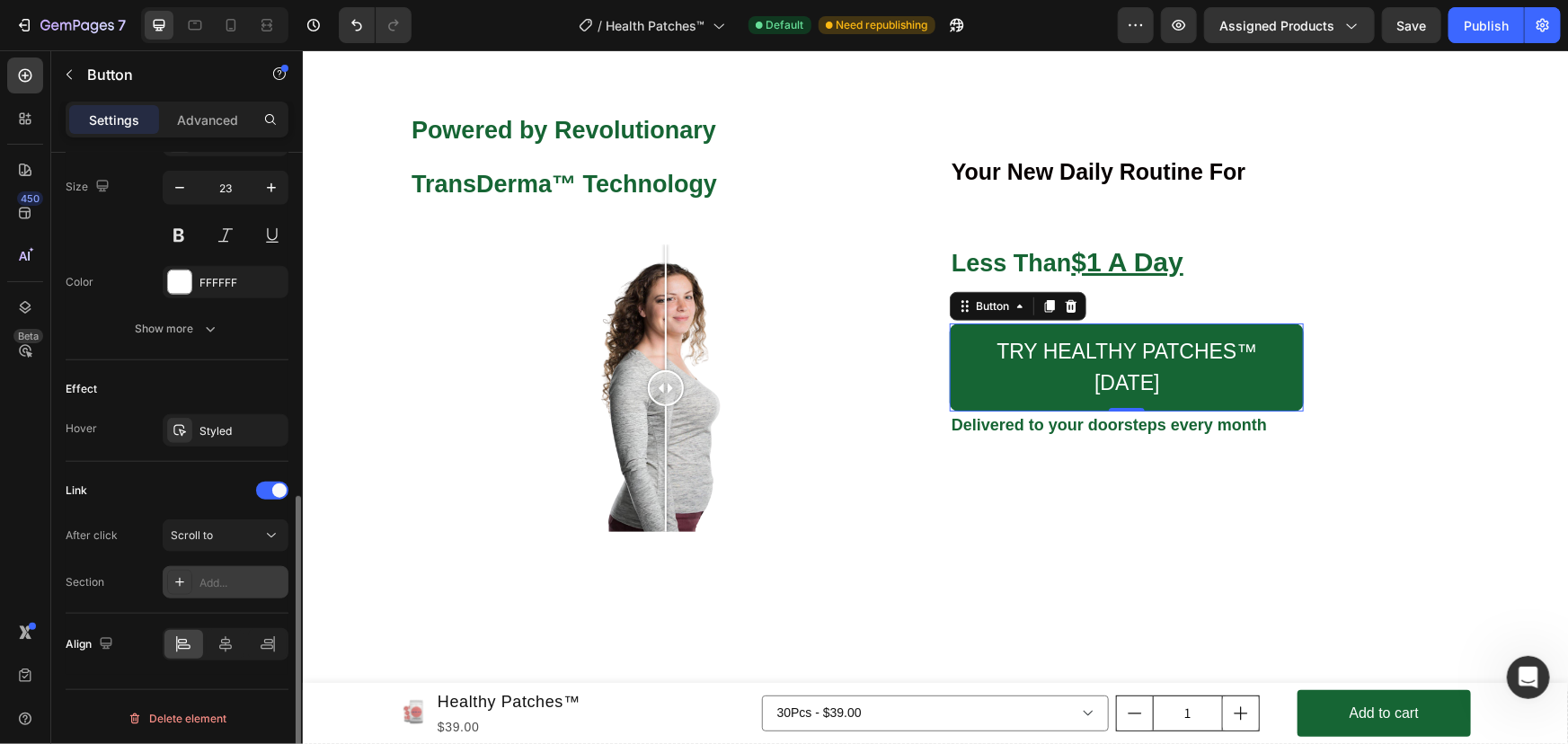
click at [224, 578] on div "Add..." at bounding box center [242, 583] width 85 height 16
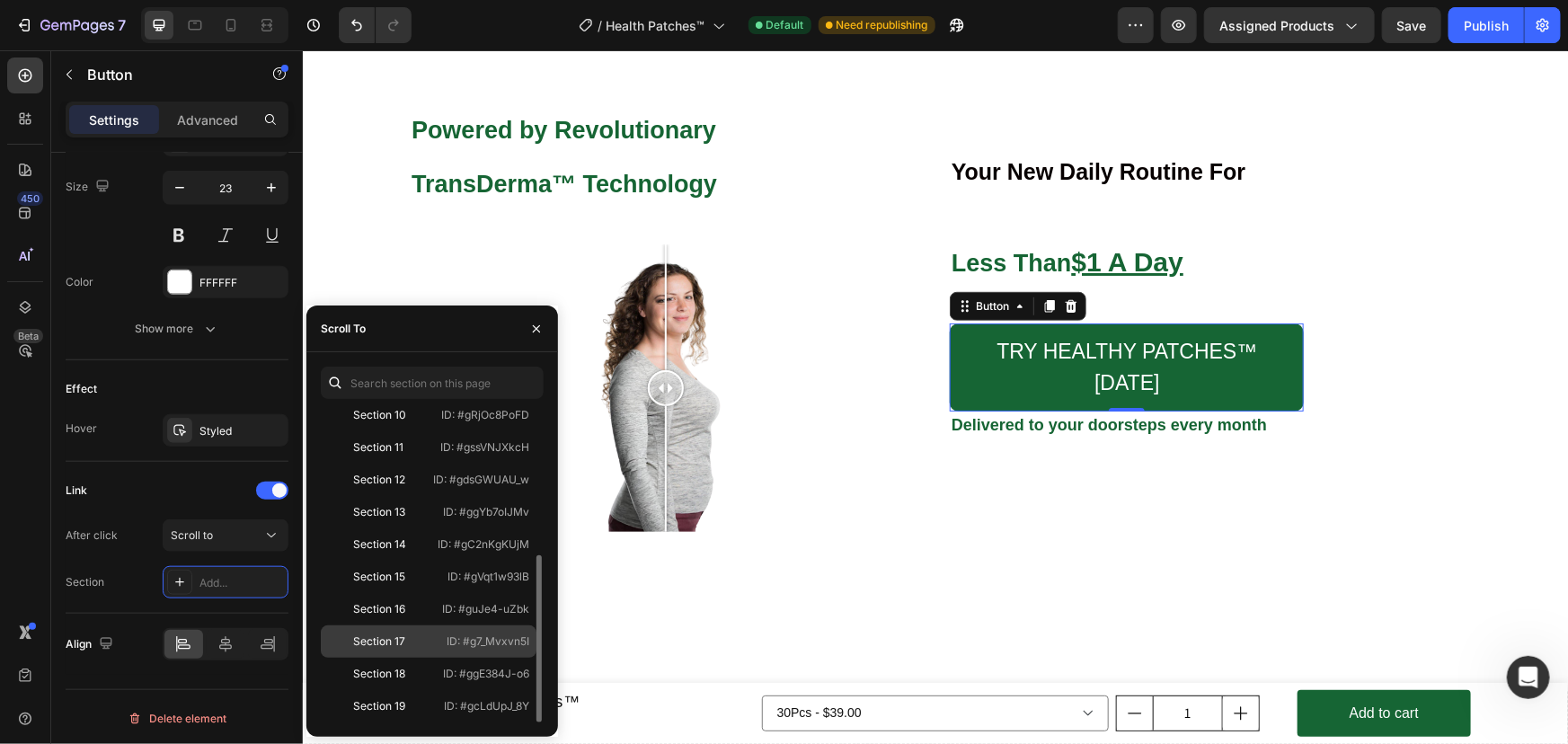
click at [370, 643] on div "Section 17" at bounding box center [379, 641] width 52 height 16
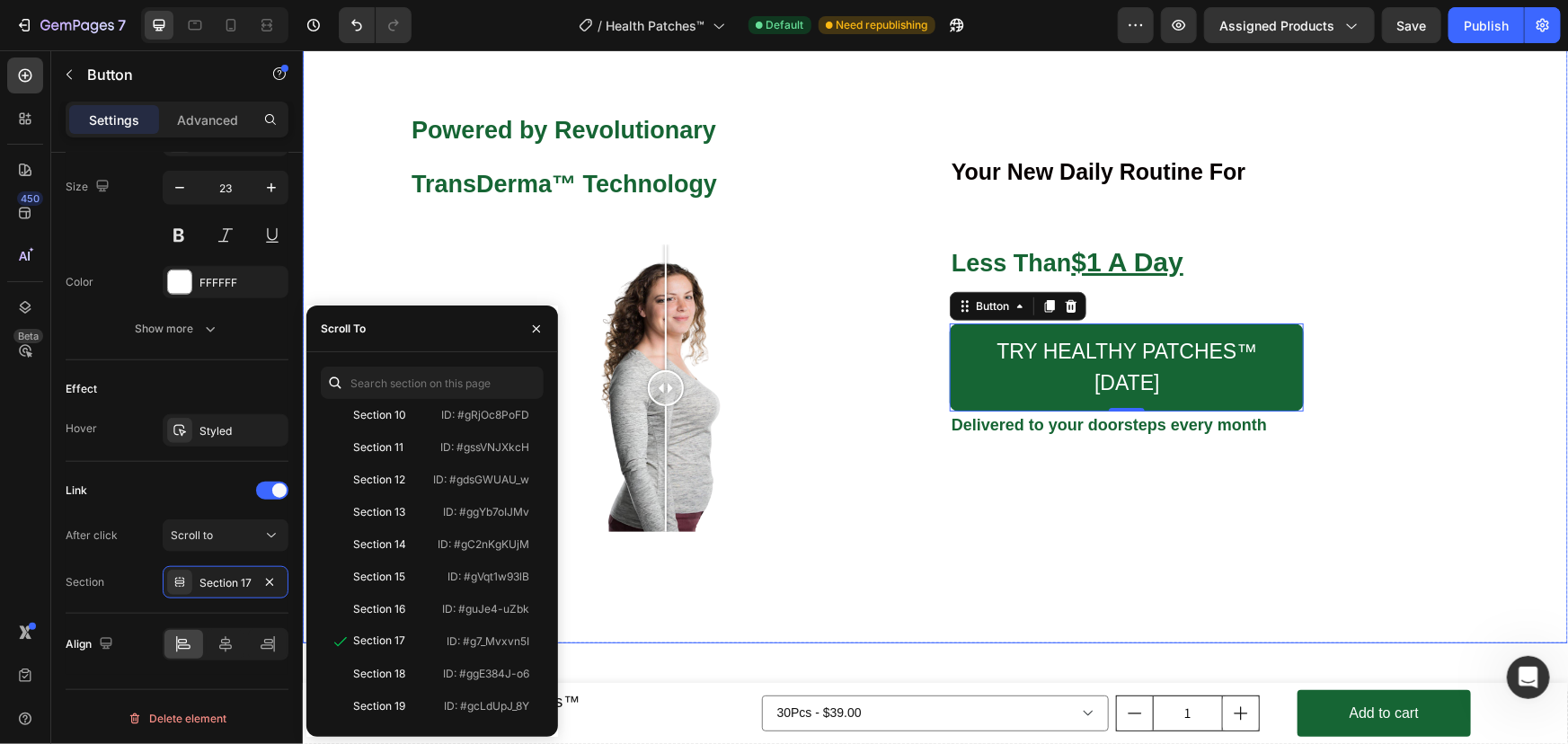
click at [790, 592] on div "Your New Daily Routine For Heading Less Than $1 A Day Heading TRY HEALTHY PATCH…" at bounding box center [934, 301] width 1096 height 597
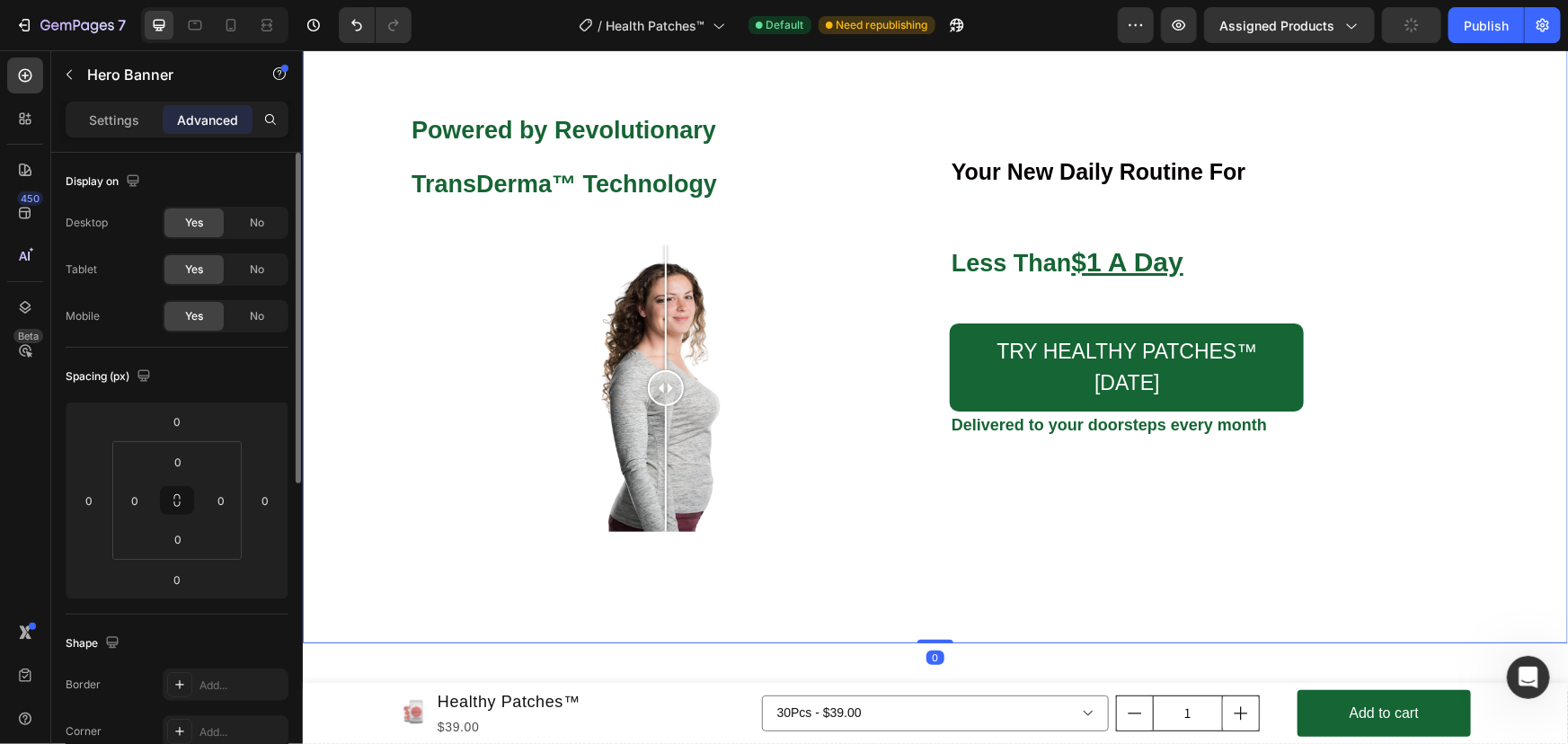
scroll to position [4361, 0]
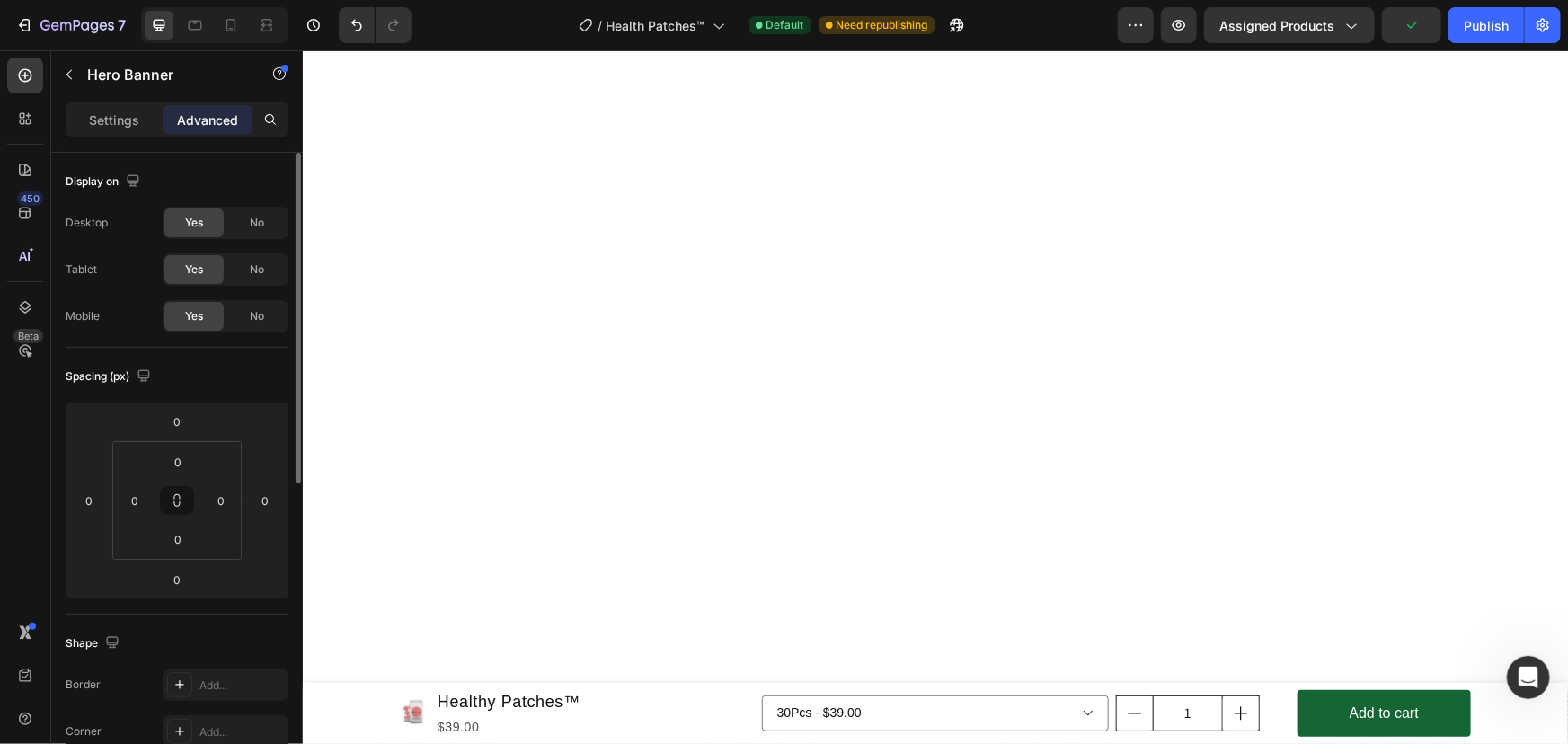
click at [1470, 29] on div "Publish" at bounding box center [1486, 26] width 45 height 19
